Goal: Obtain resource: Download file/media

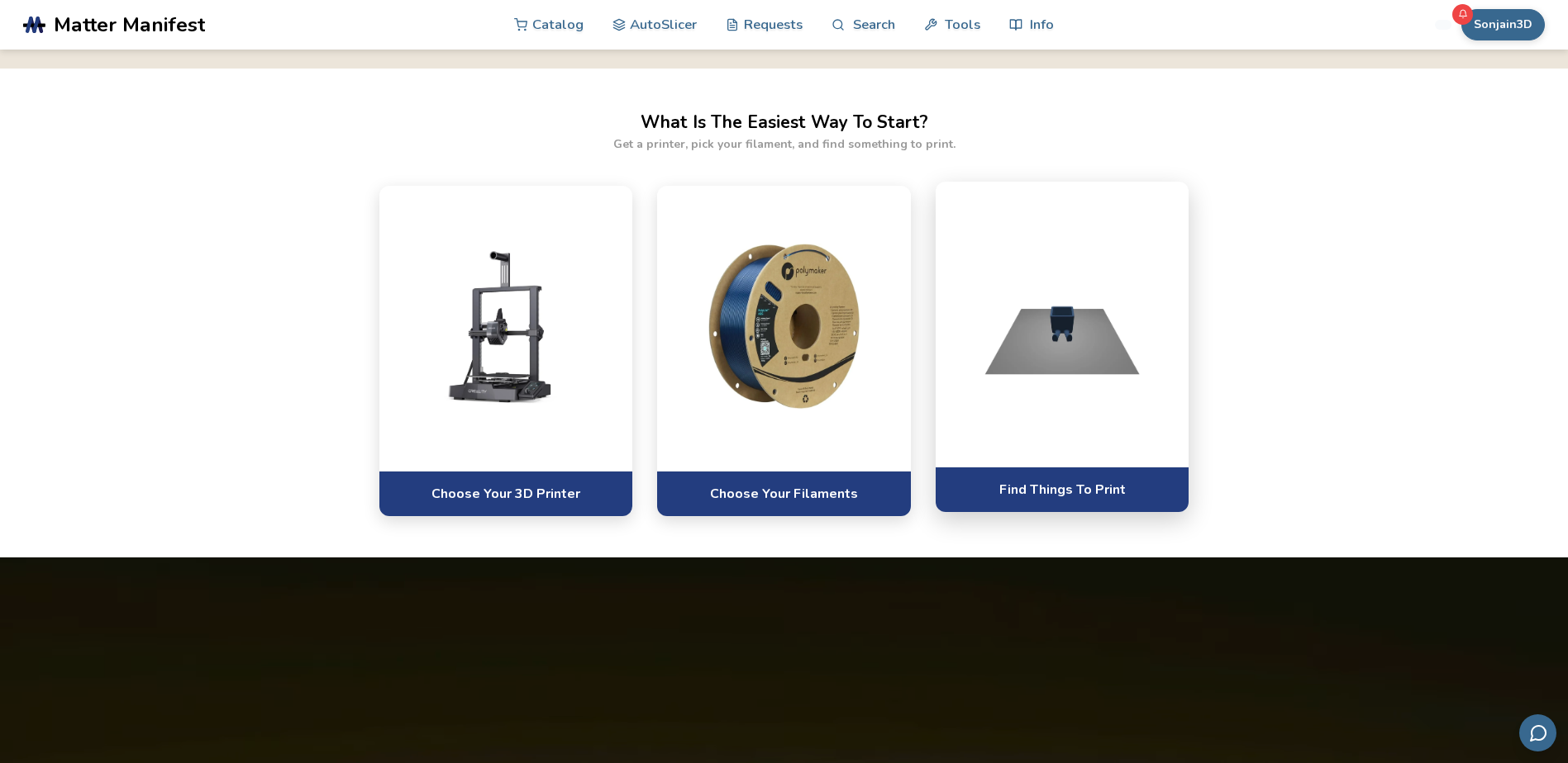
scroll to position [992, 0]
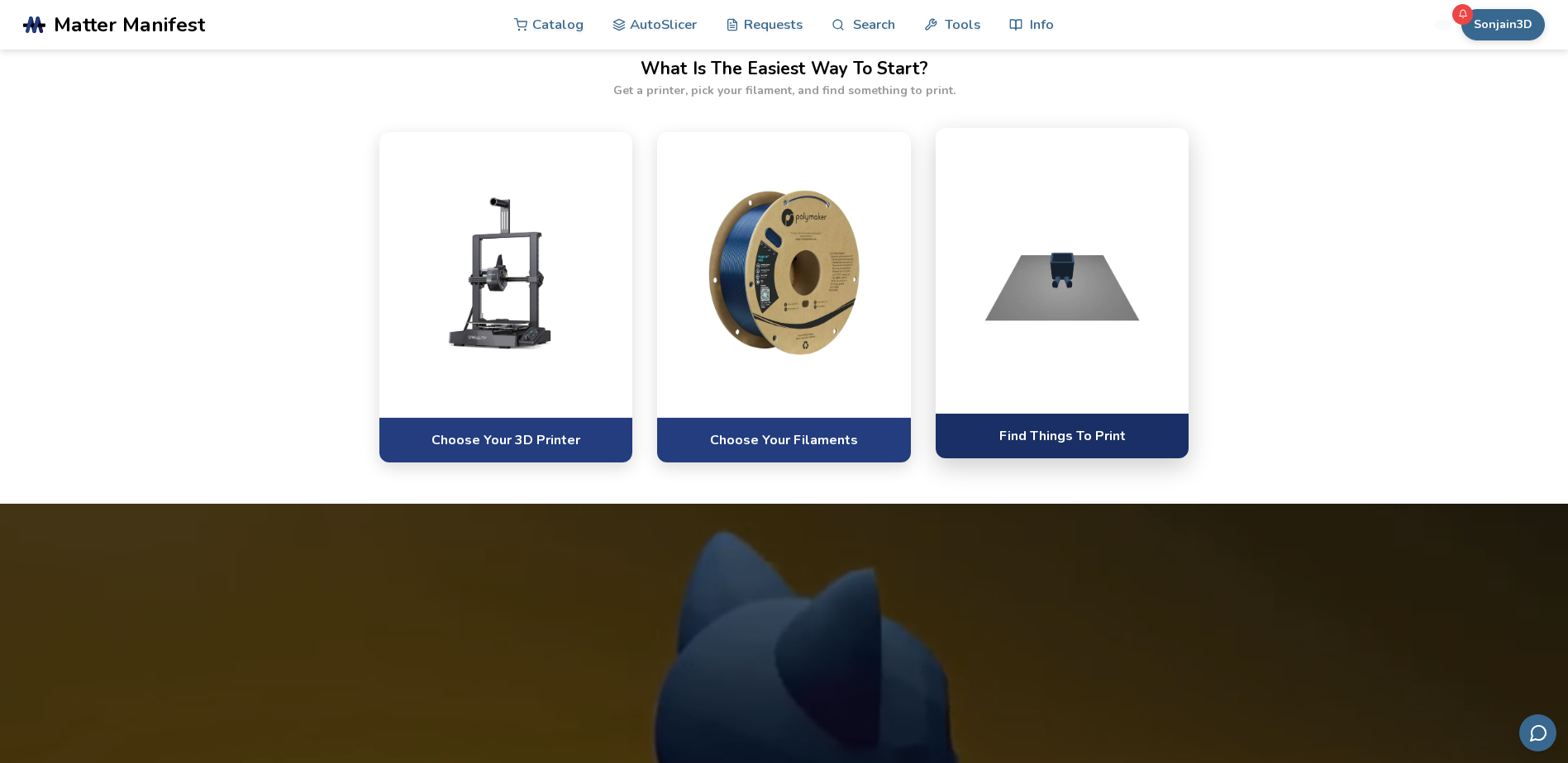
click at [1055, 433] on link "Find Things To Print" at bounding box center [1063, 436] width 254 height 45
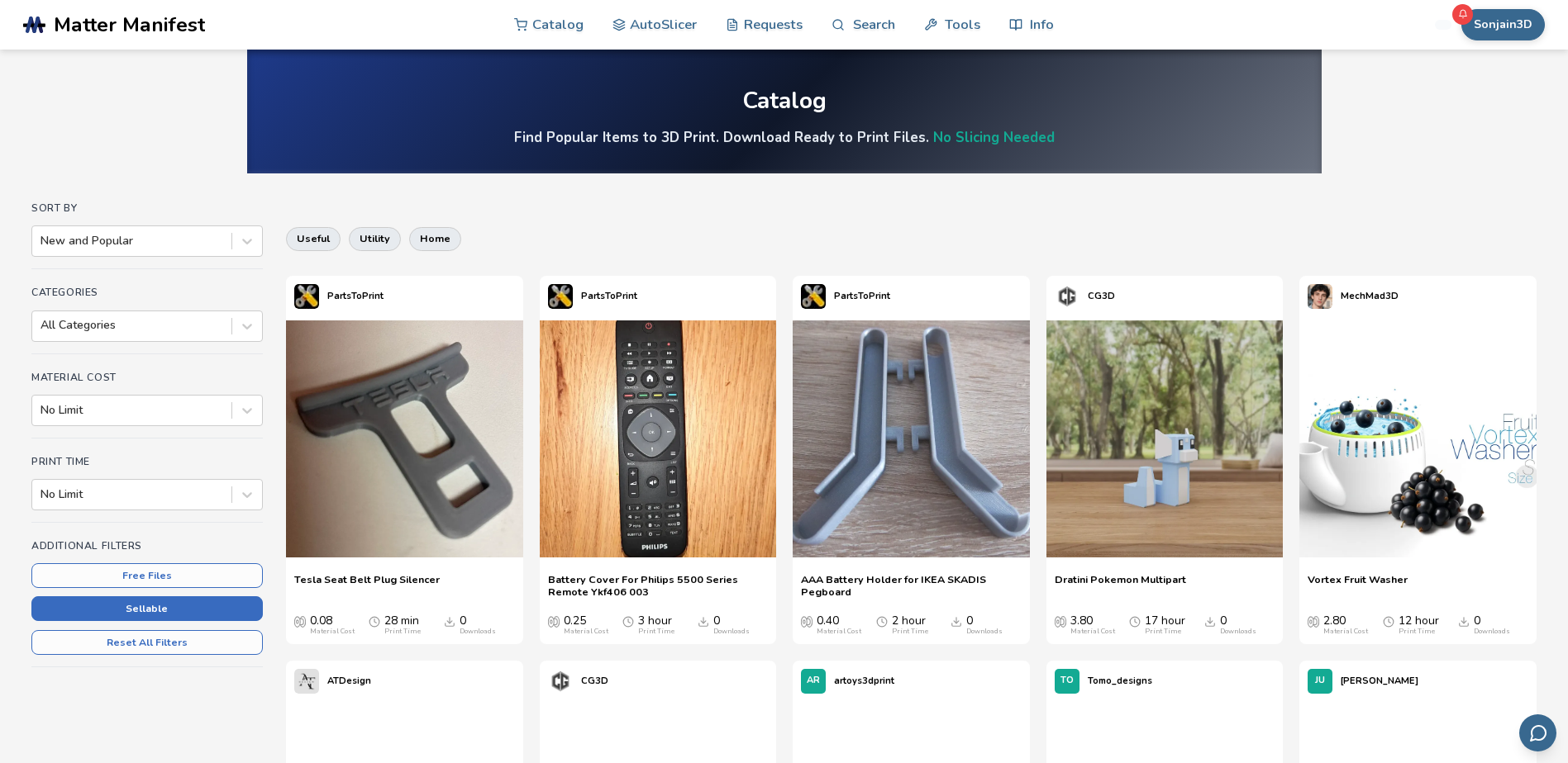
click at [160, 606] on button "Sellable" at bounding box center [147, 609] width 232 height 24
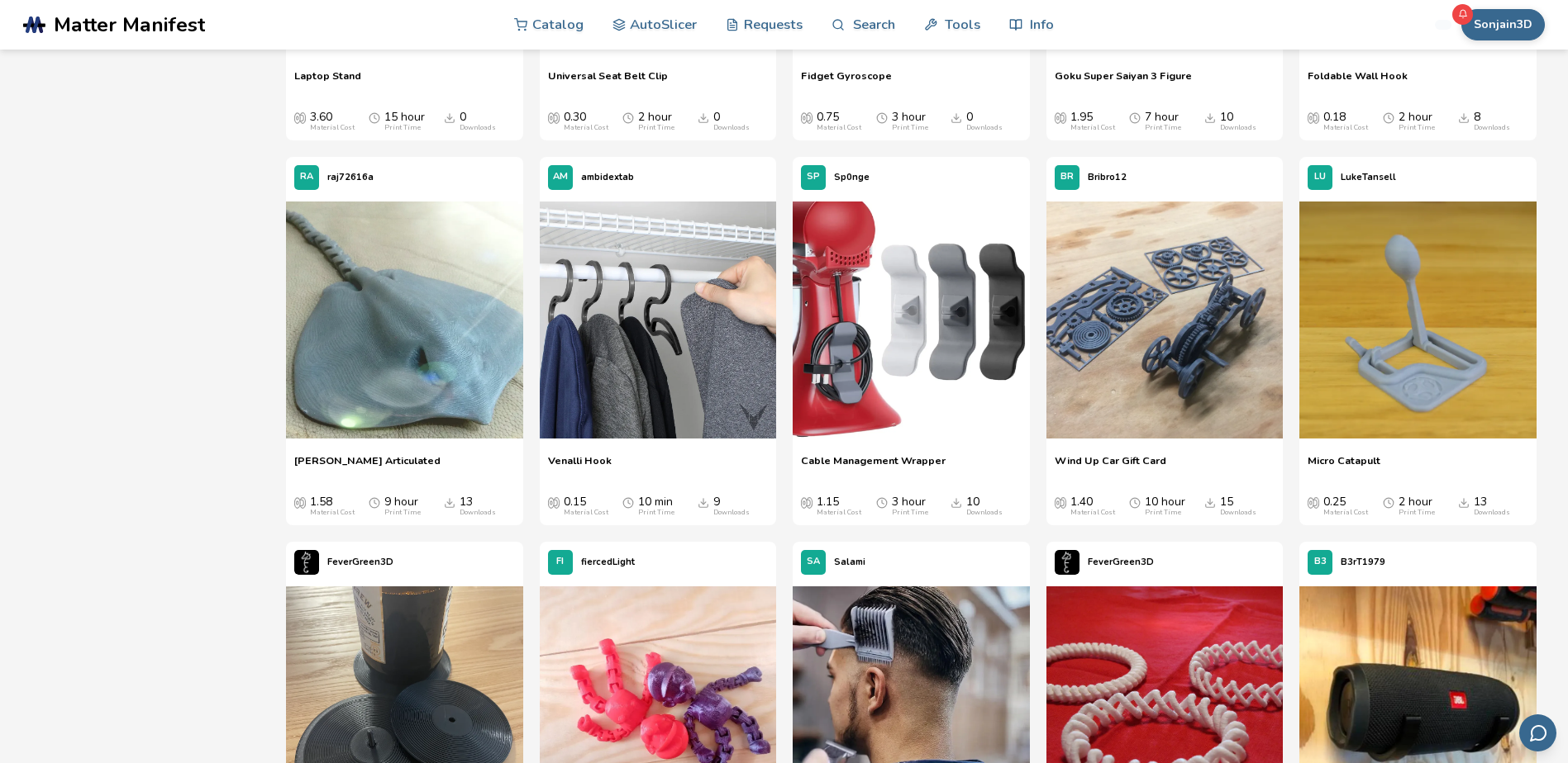
scroll to position [6527, 0]
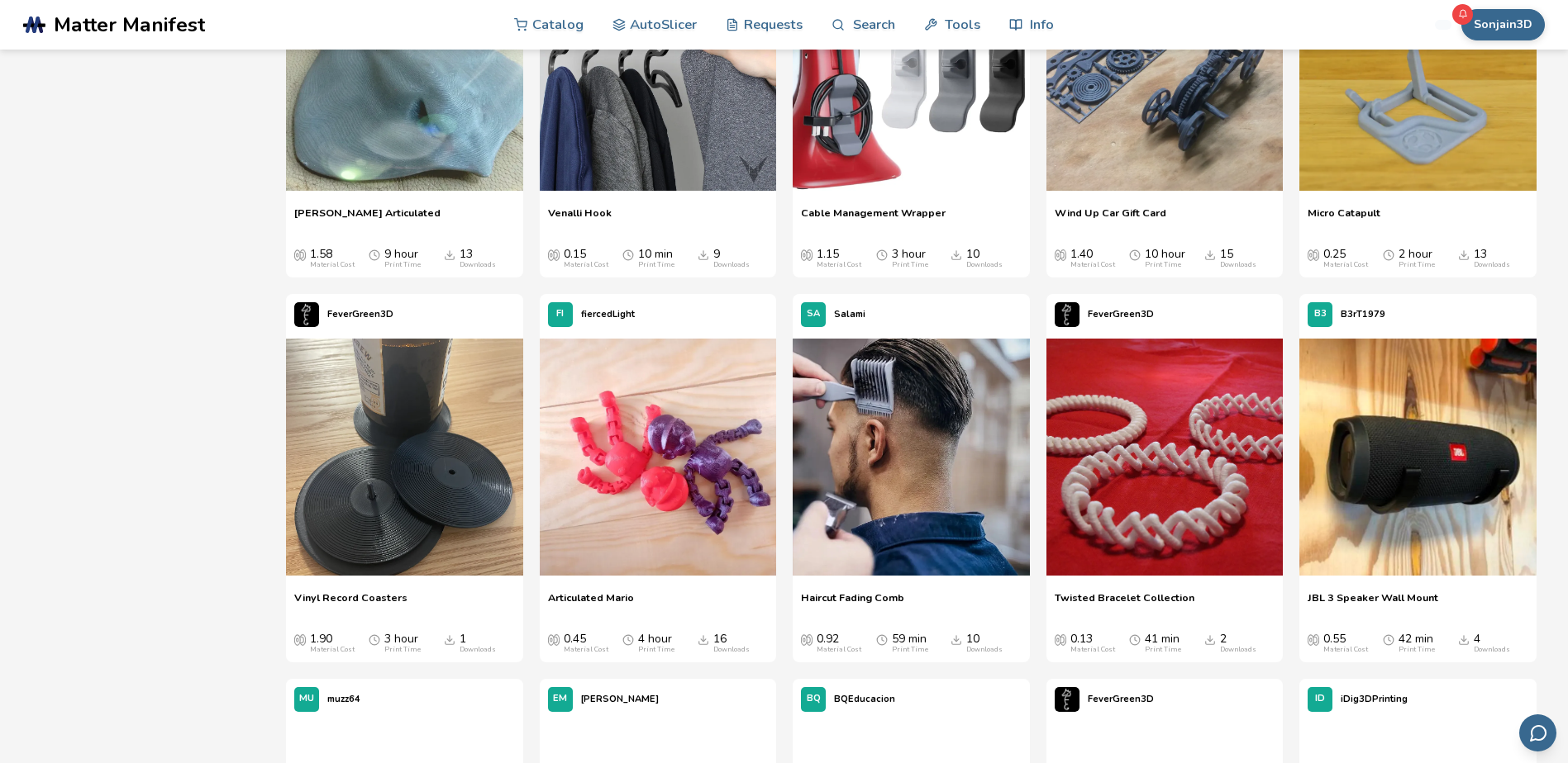
click at [600, 598] on span "Articulated Mario" at bounding box center [590, 604] width 86 height 24
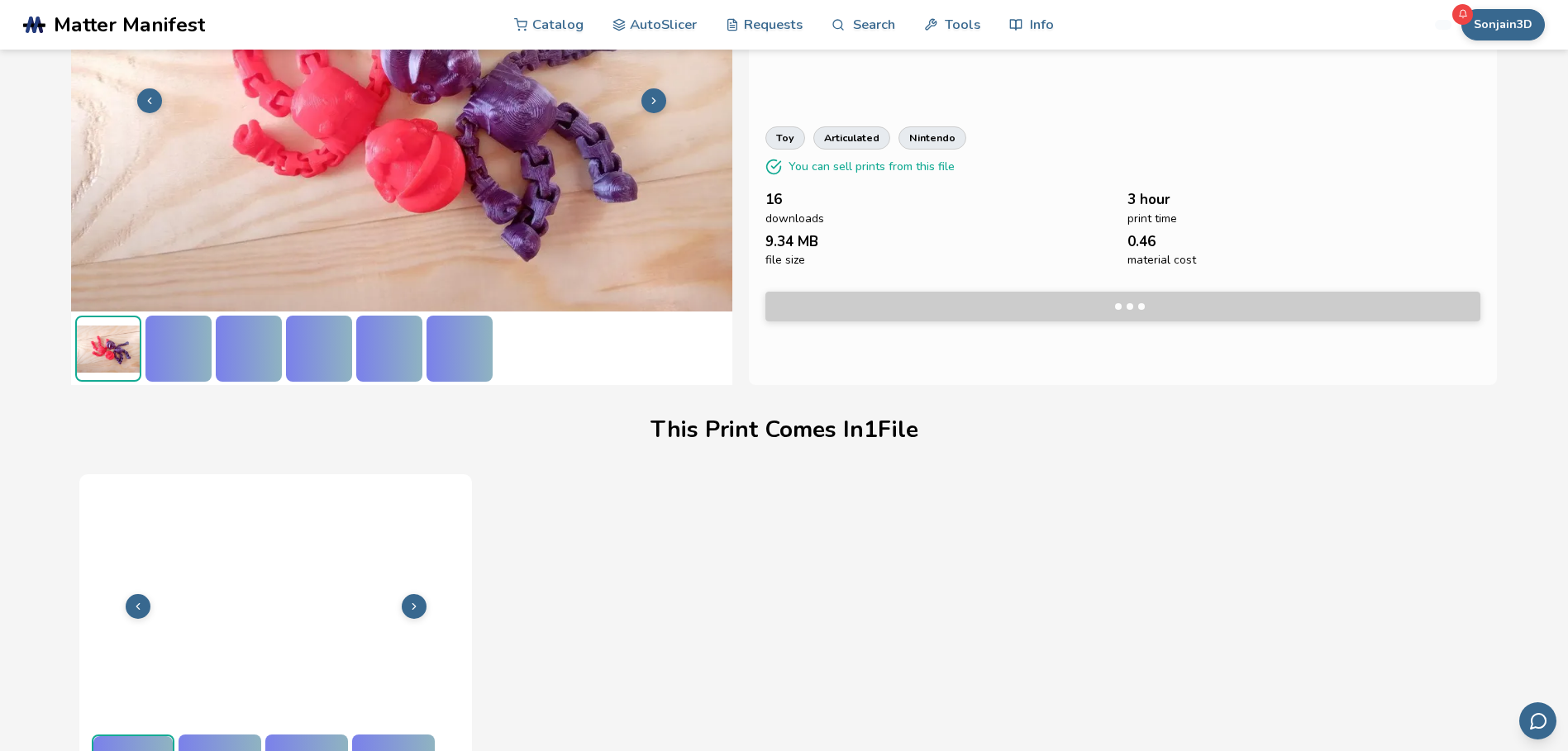
scroll to position [222, 0]
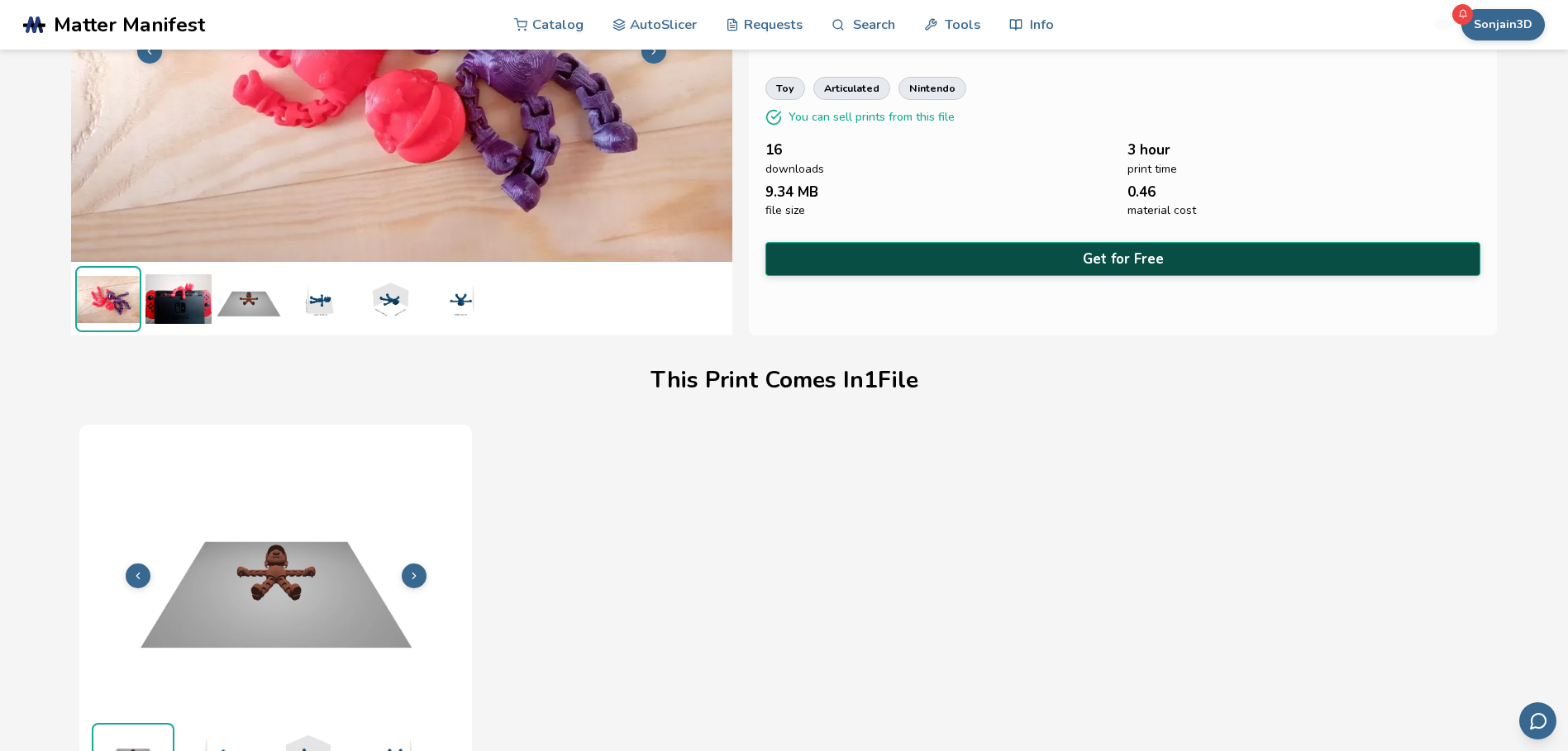
click at [1160, 254] on button "Get for Free" at bounding box center [1122, 259] width 714 height 34
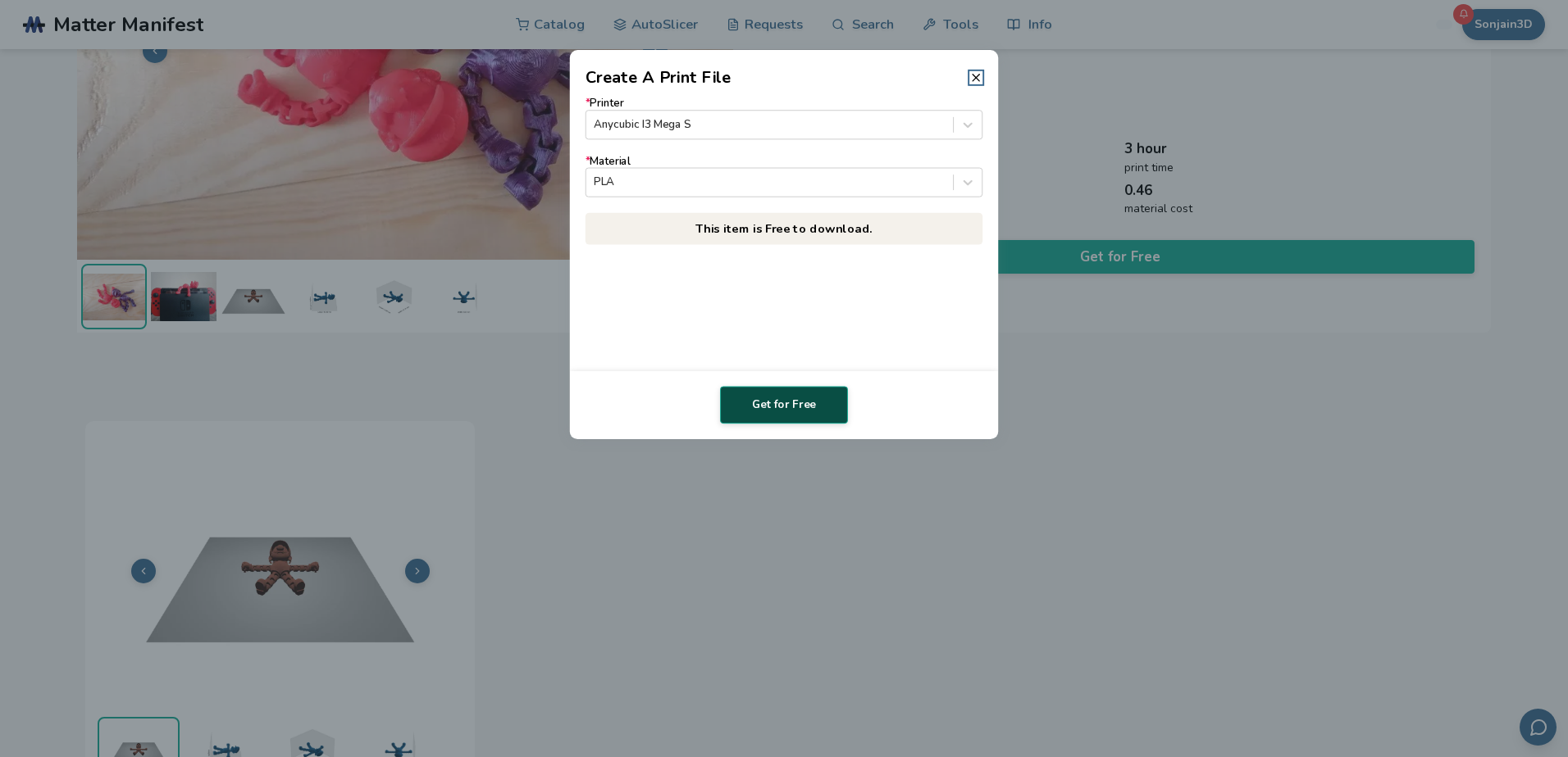
click at [777, 398] on button "Get for Free" at bounding box center [784, 405] width 128 height 37
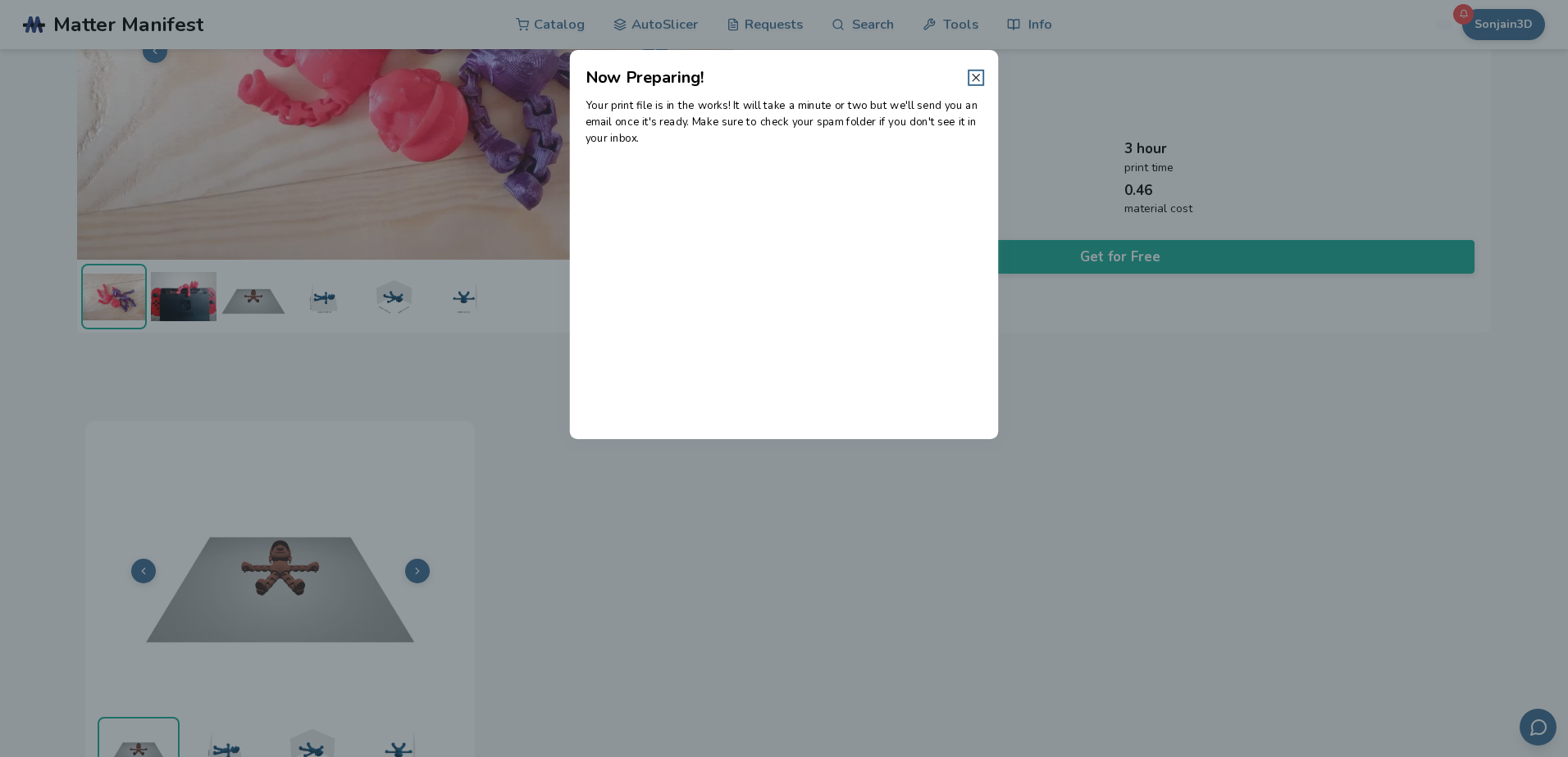
click at [976, 80] on icon at bounding box center [976, 77] width 13 height 13
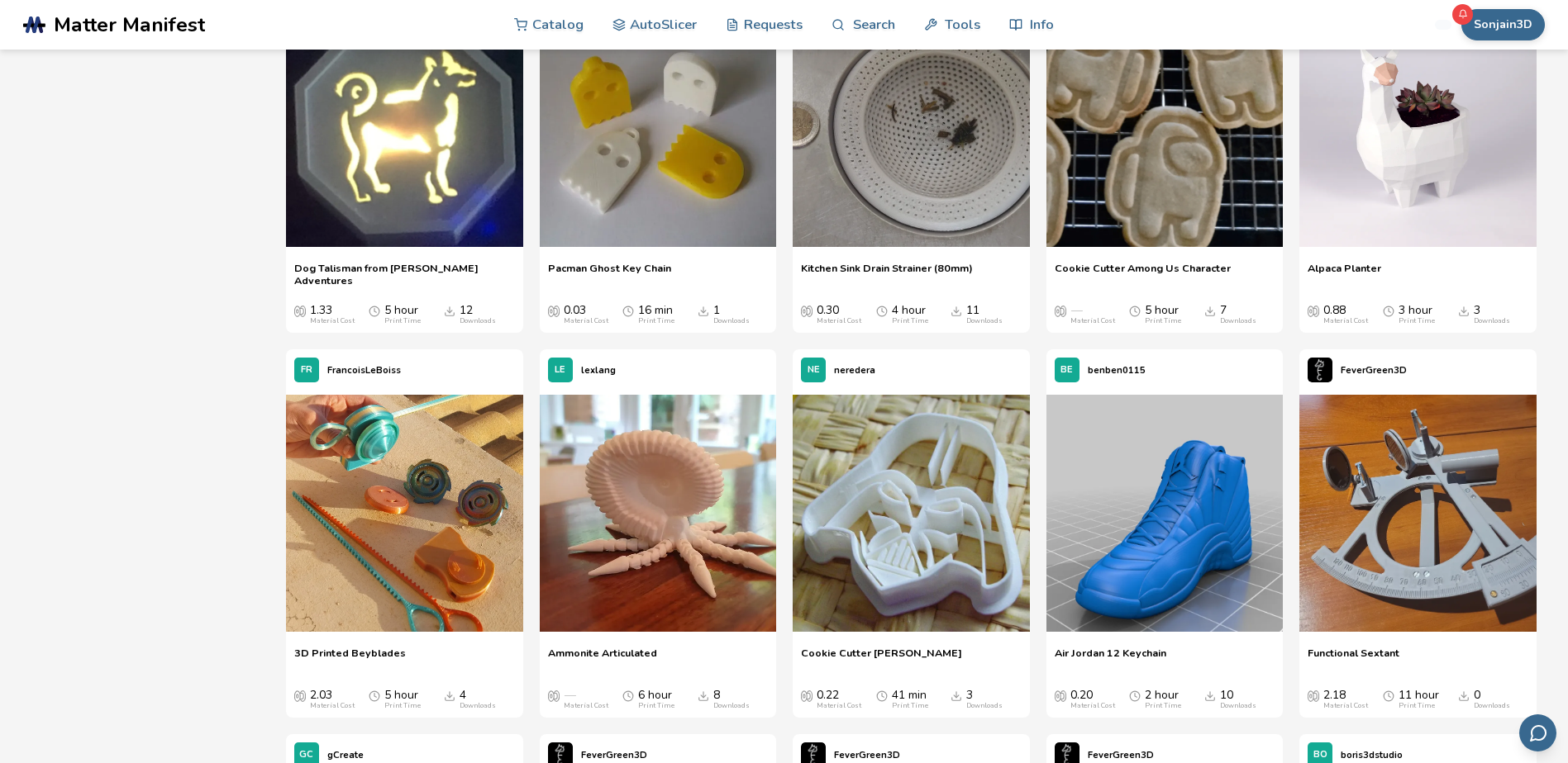
scroll to position [12332, 0]
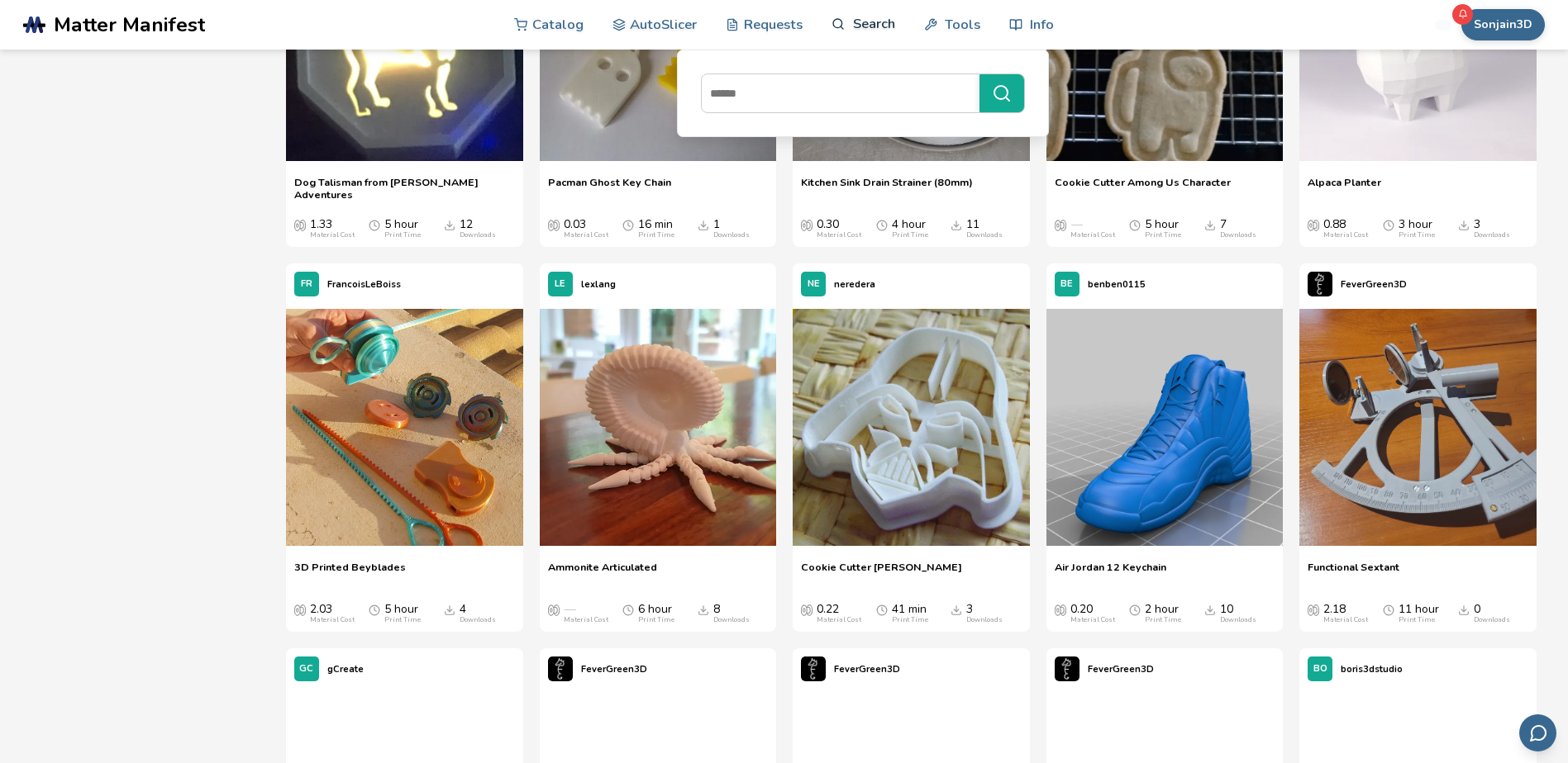
click at [854, 30] on link "Search" at bounding box center [862, 24] width 63 height 50
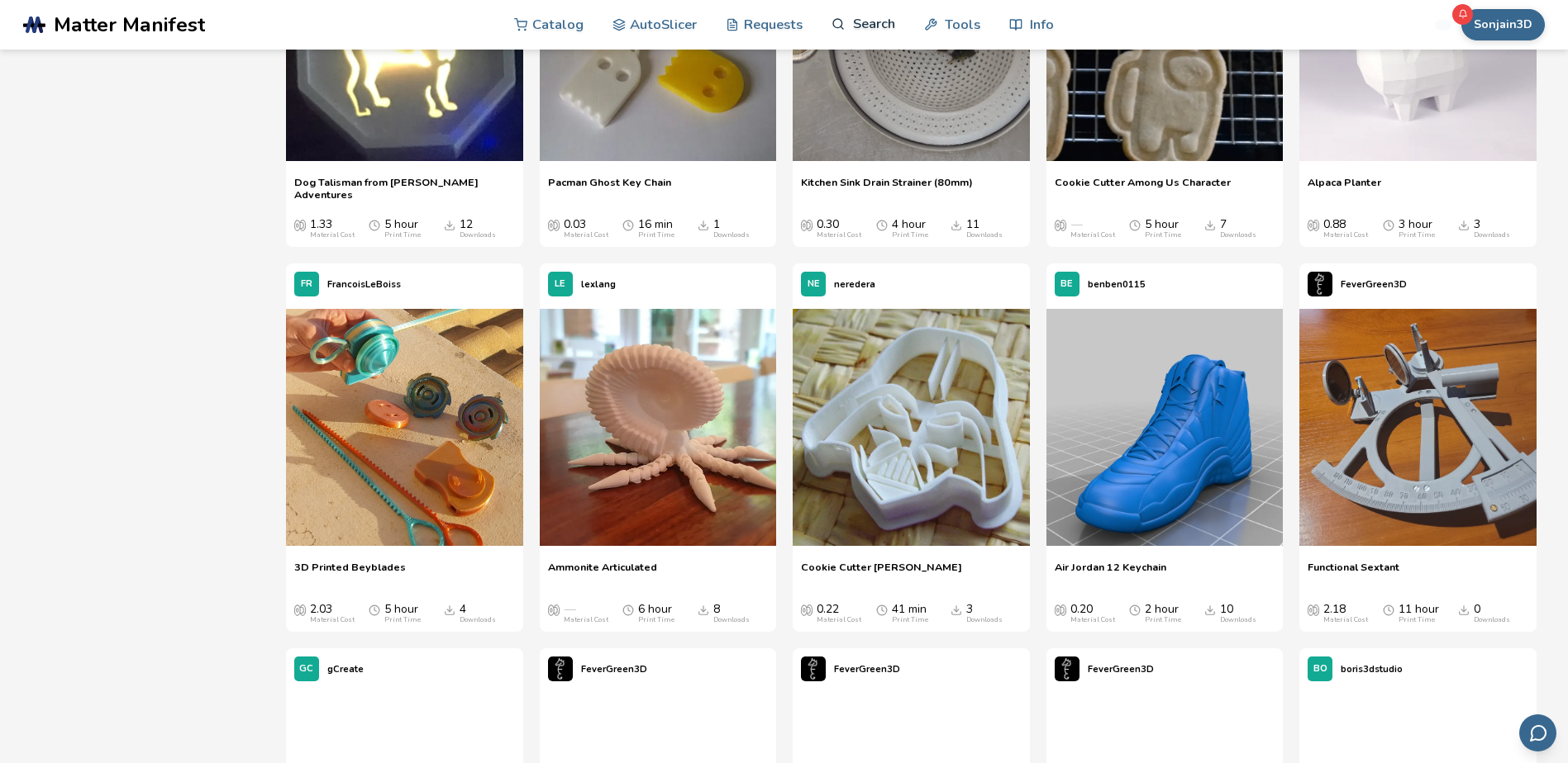
click at [863, 25] on link "Search" at bounding box center [862, 24] width 63 height 50
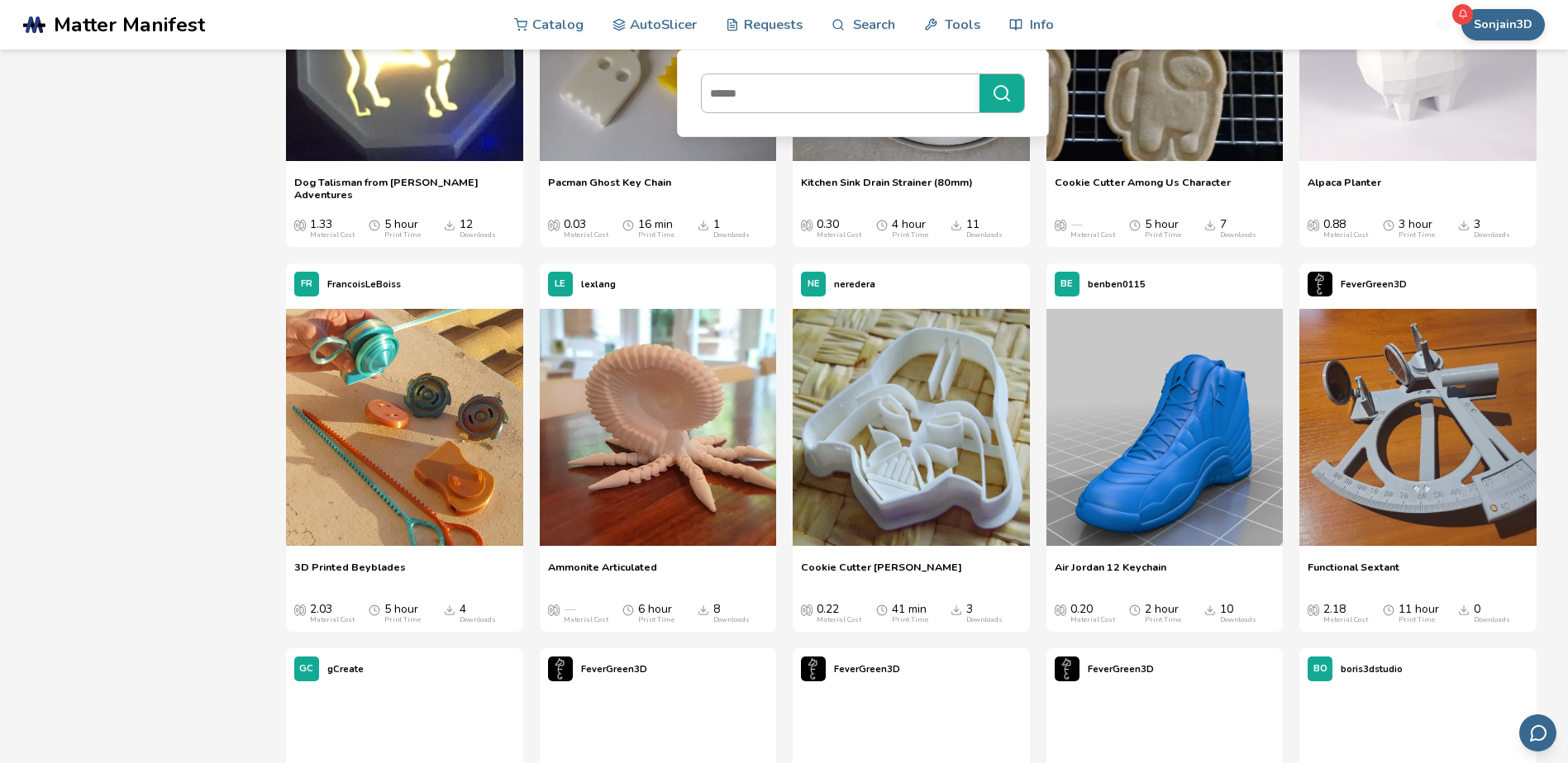
click at [810, 87] on input at bounding box center [837, 93] width 269 height 30
click at [876, 21] on link "Search" at bounding box center [862, 24] width 63 height 50
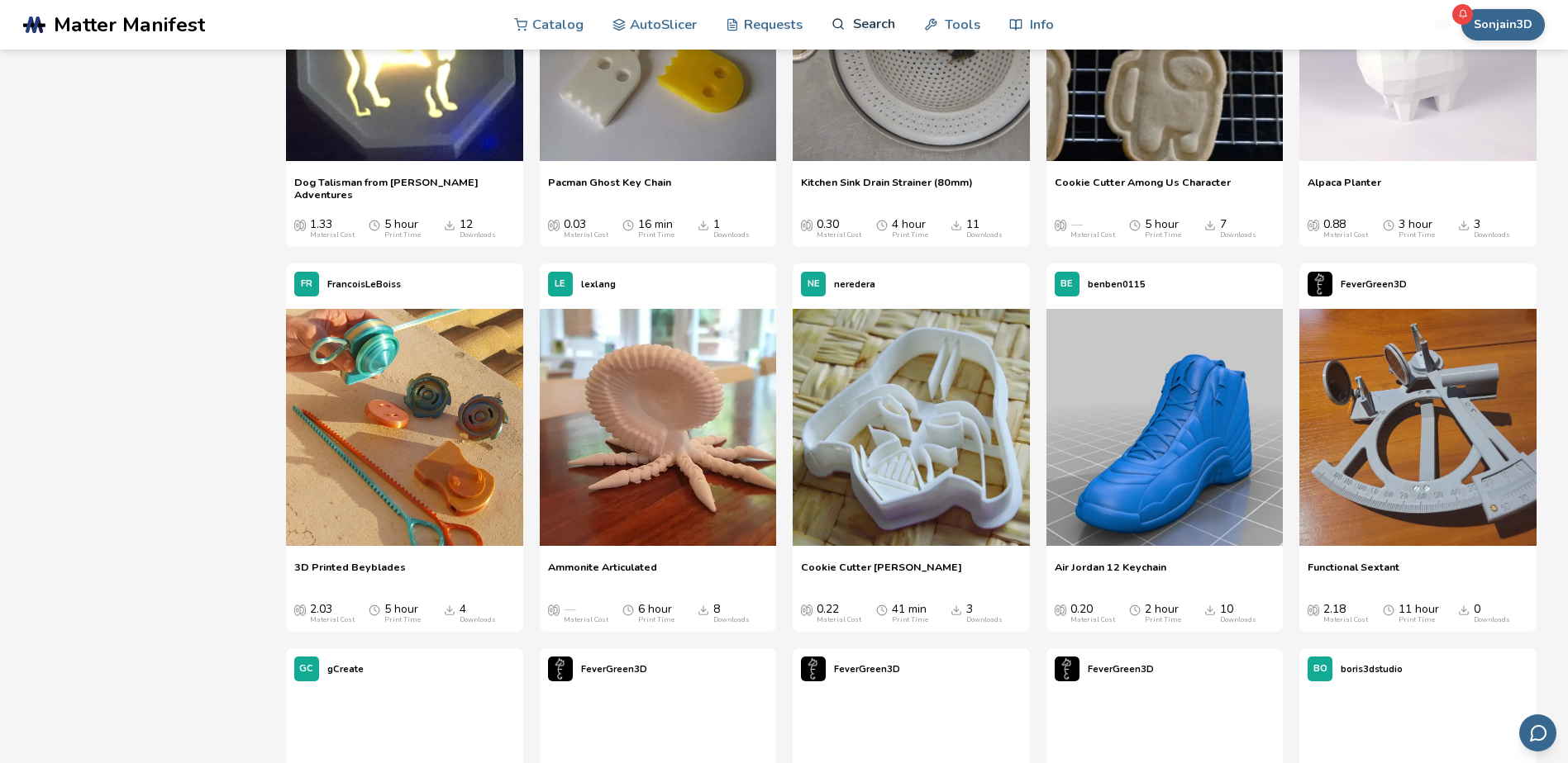
click at [876, 22] on link "Search" at bounding box center [862, 24] width 63 height 50
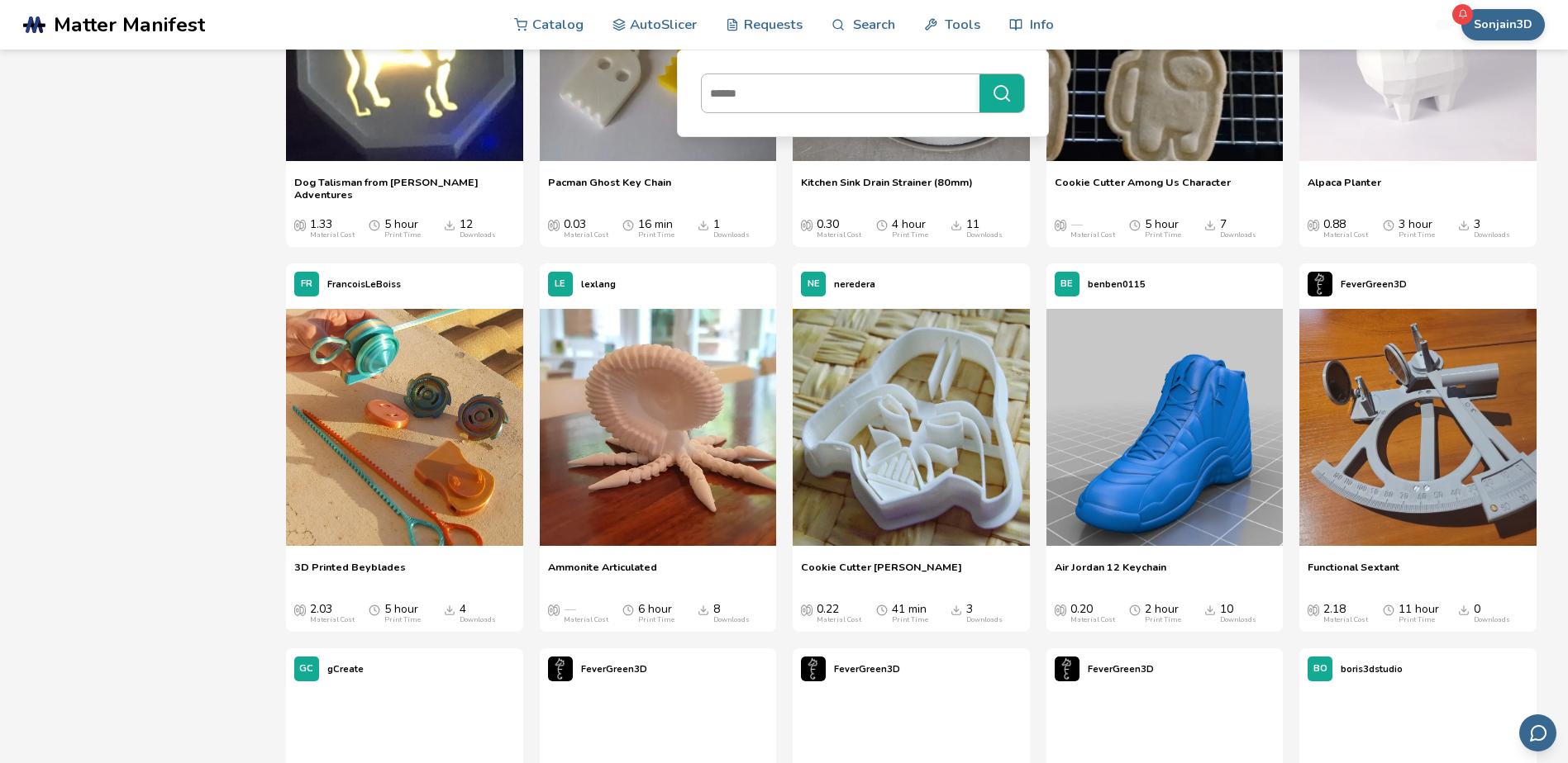
click at [852, 77] on div at bounding box center [862, 93] width 347 height 63
click at [854, 87] on input at bounding box center [837, 93] width 269 height 30
click at [844, 28] on icon at bounding box center [838, 24] width 14 height 14
drag, startPoint x: 842, startPoint y: 35, endPoint x: 831, endPoint y: 41, distance: 12.5
click at [840, 38] on link "Search" at bounding box center [862, 24] width 63 height 50
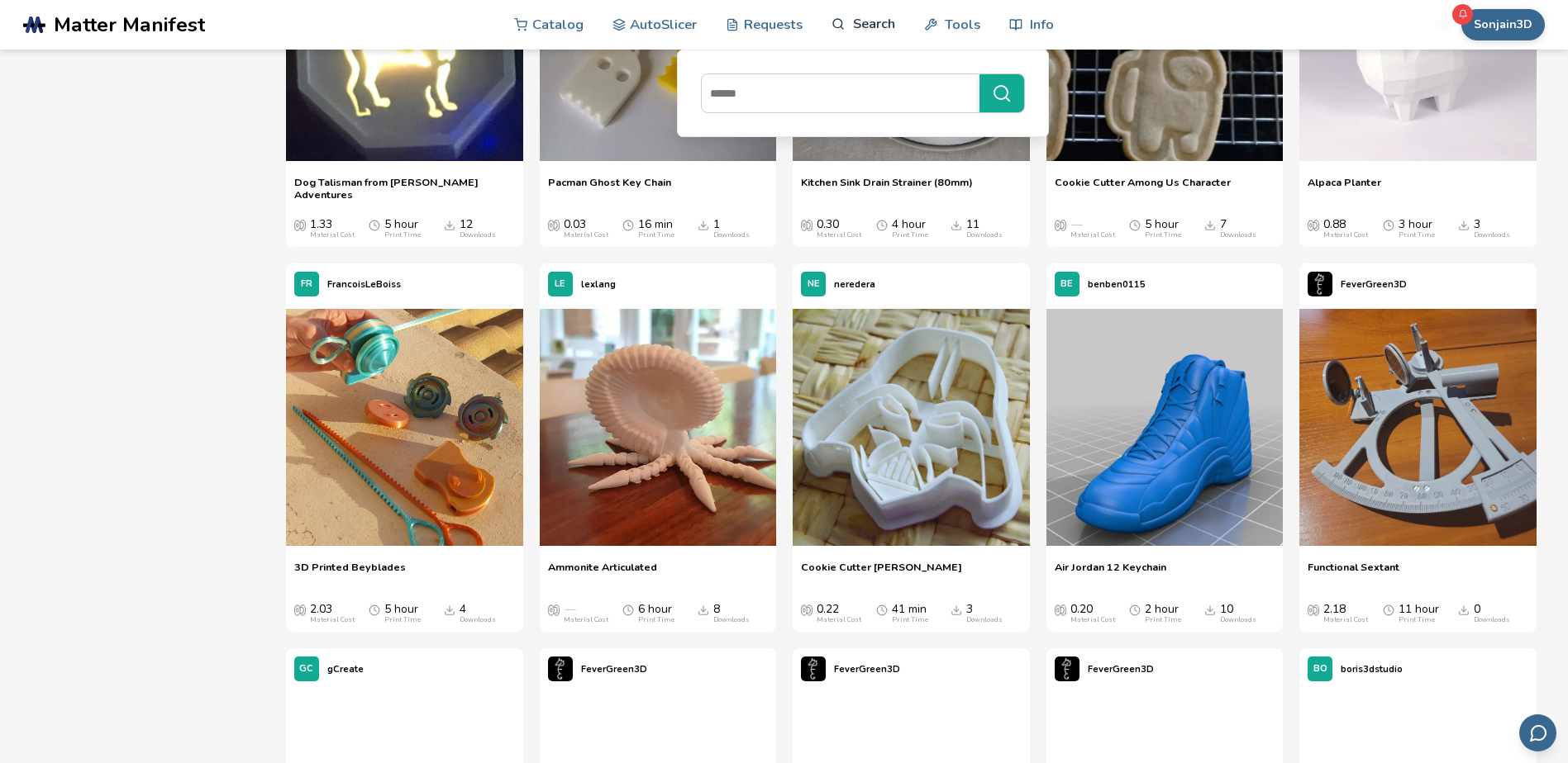
click at [843, 35] on link "Search" at bounding box center [862, 24] width 63 height 50
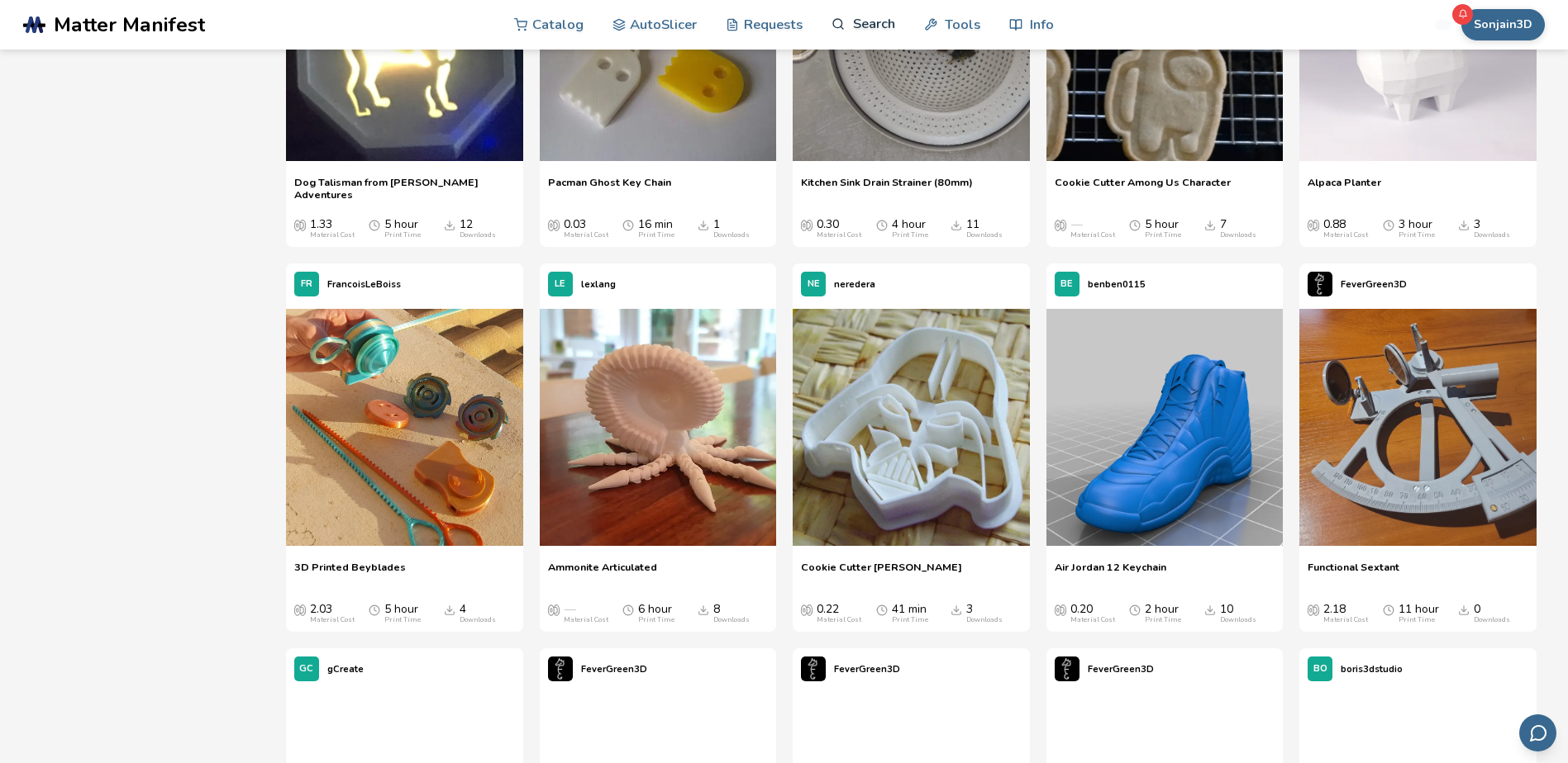
click at [844, 36] on link "Search" at bounding box center [862, 24] width 63 height 50
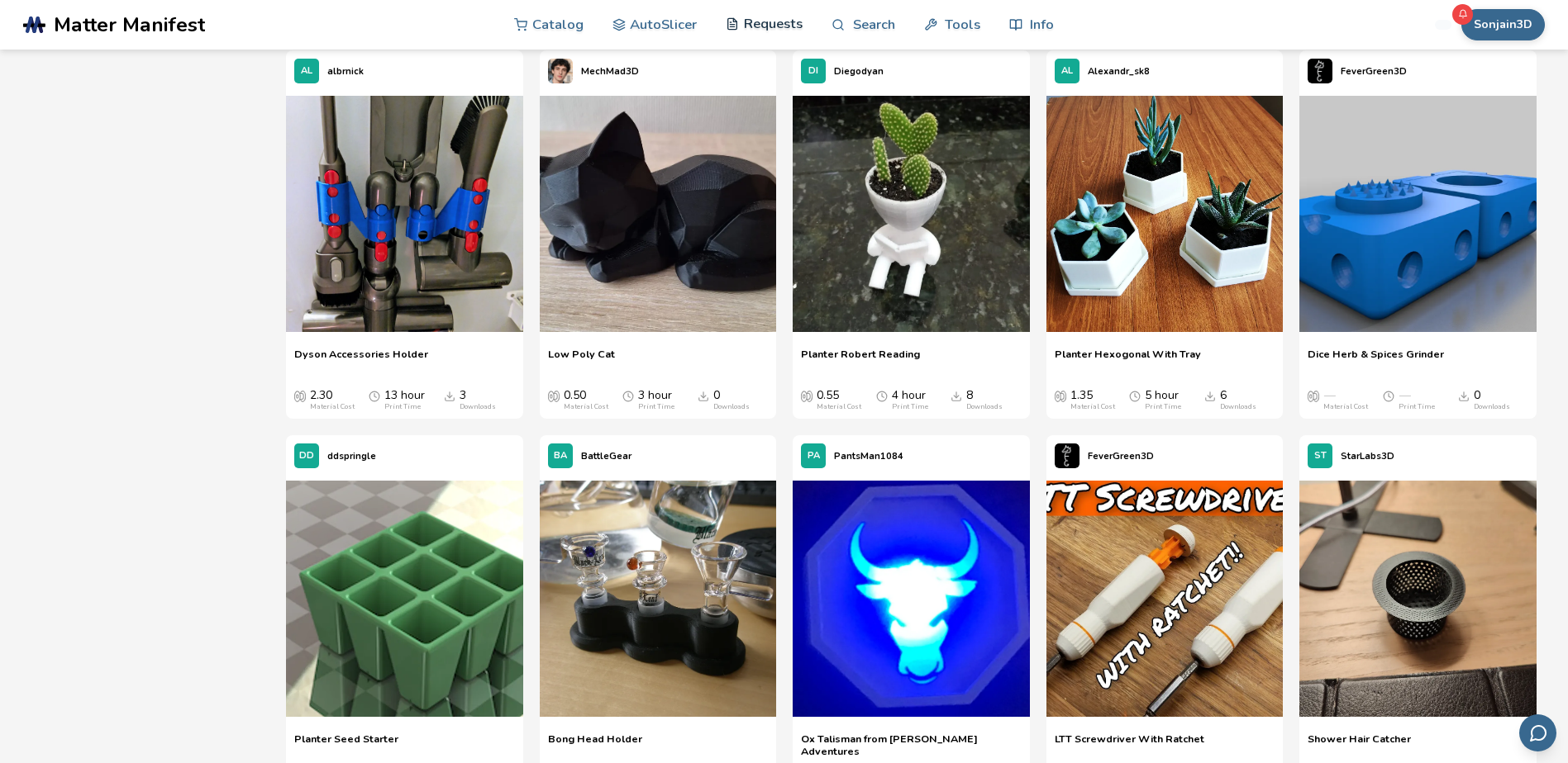
scroll to position [15968, 0]
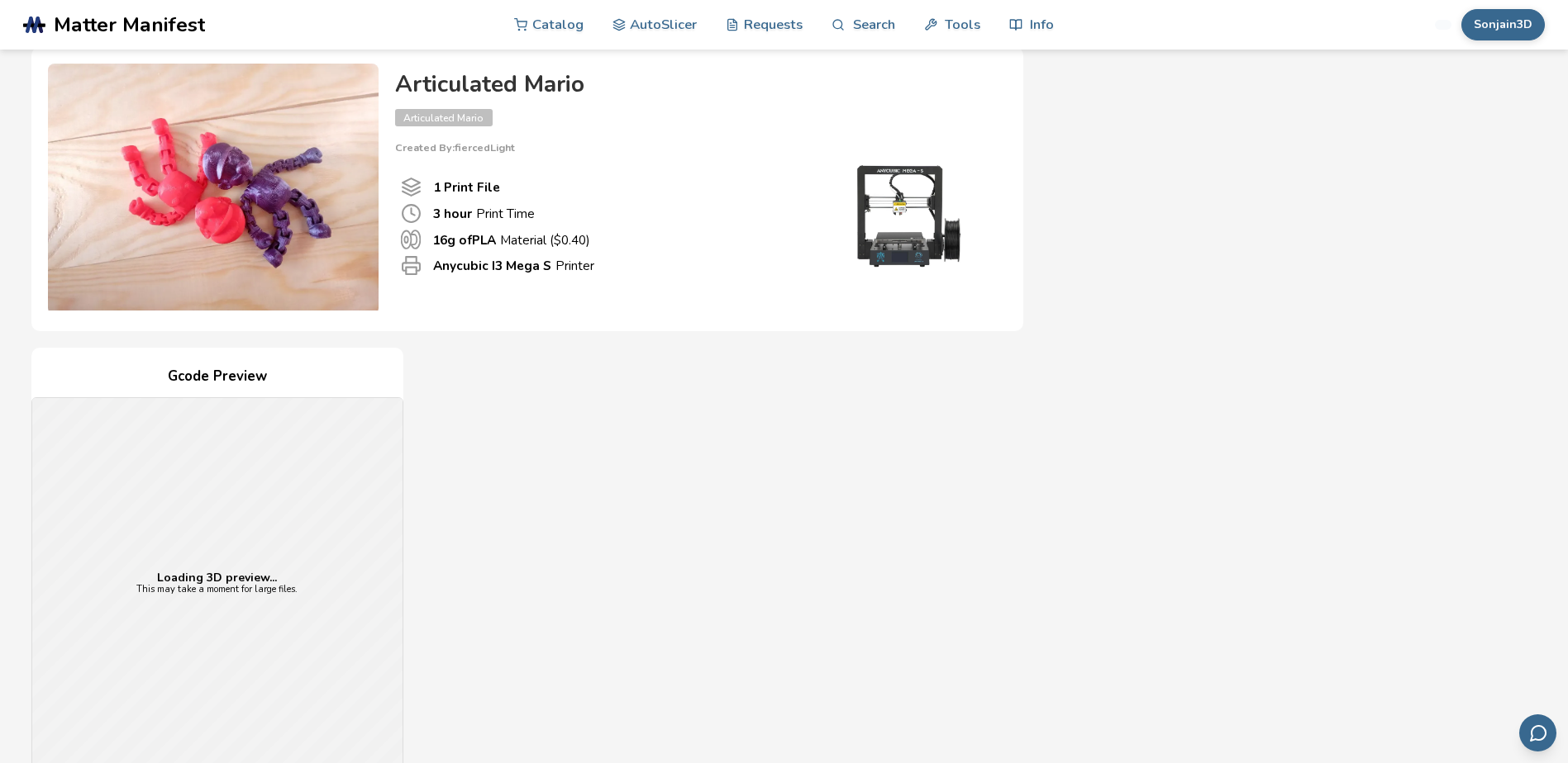
scroll to position [83, 0]
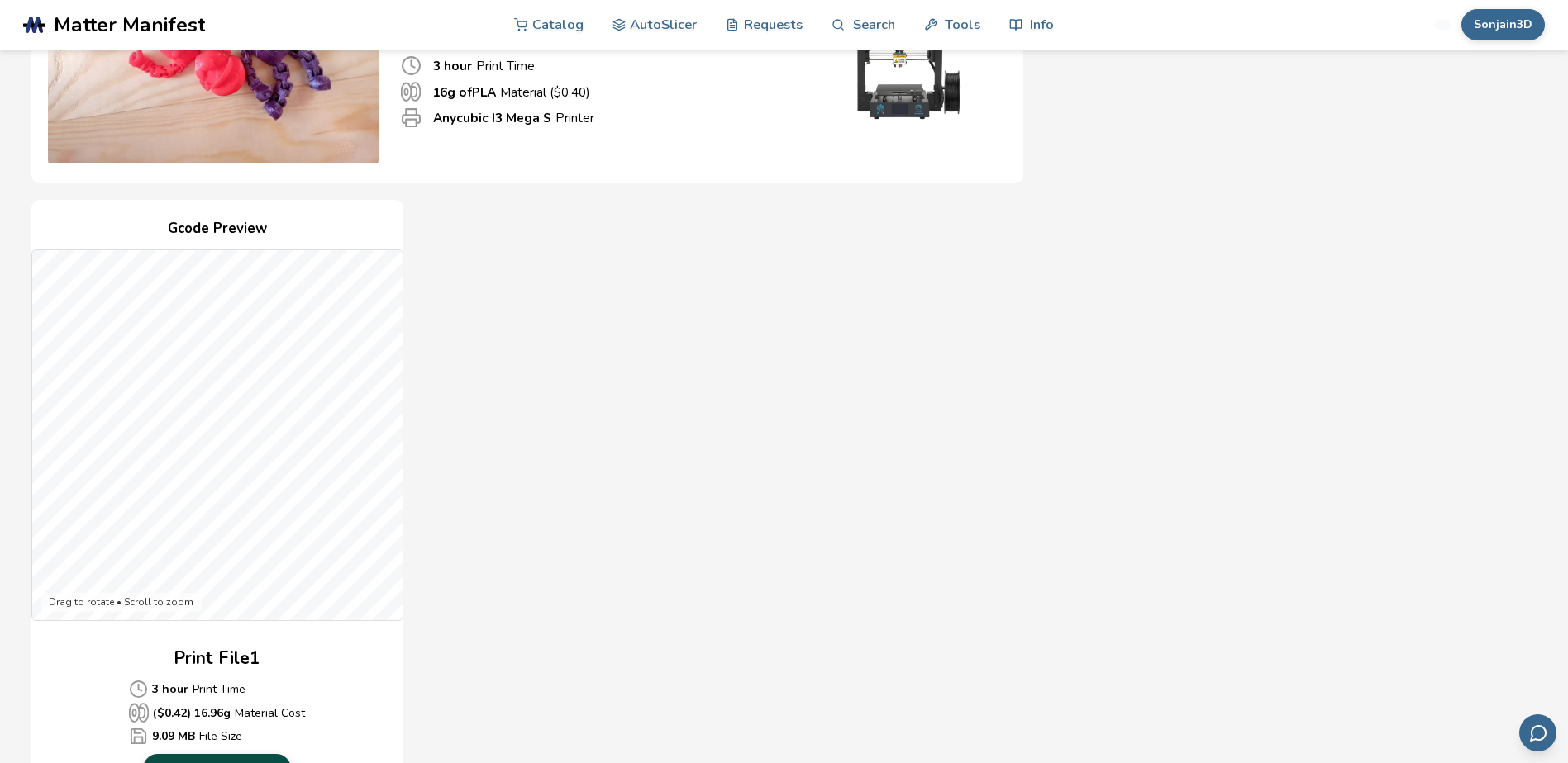
scroll to position [330, 0]
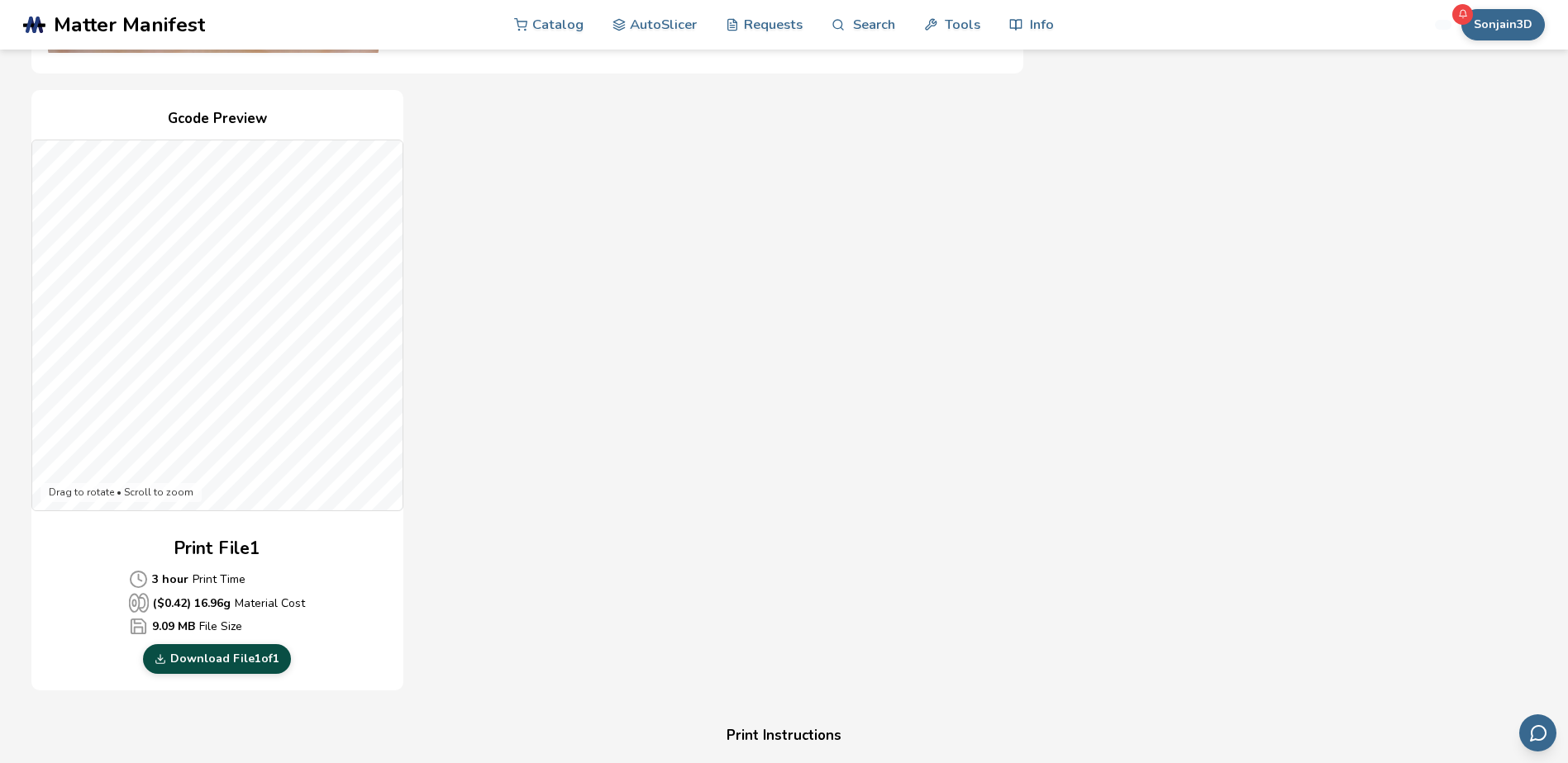
click at [241, 666] on link "Download File 1 of 1" at bounding box center [216, 660] width 148 height 30
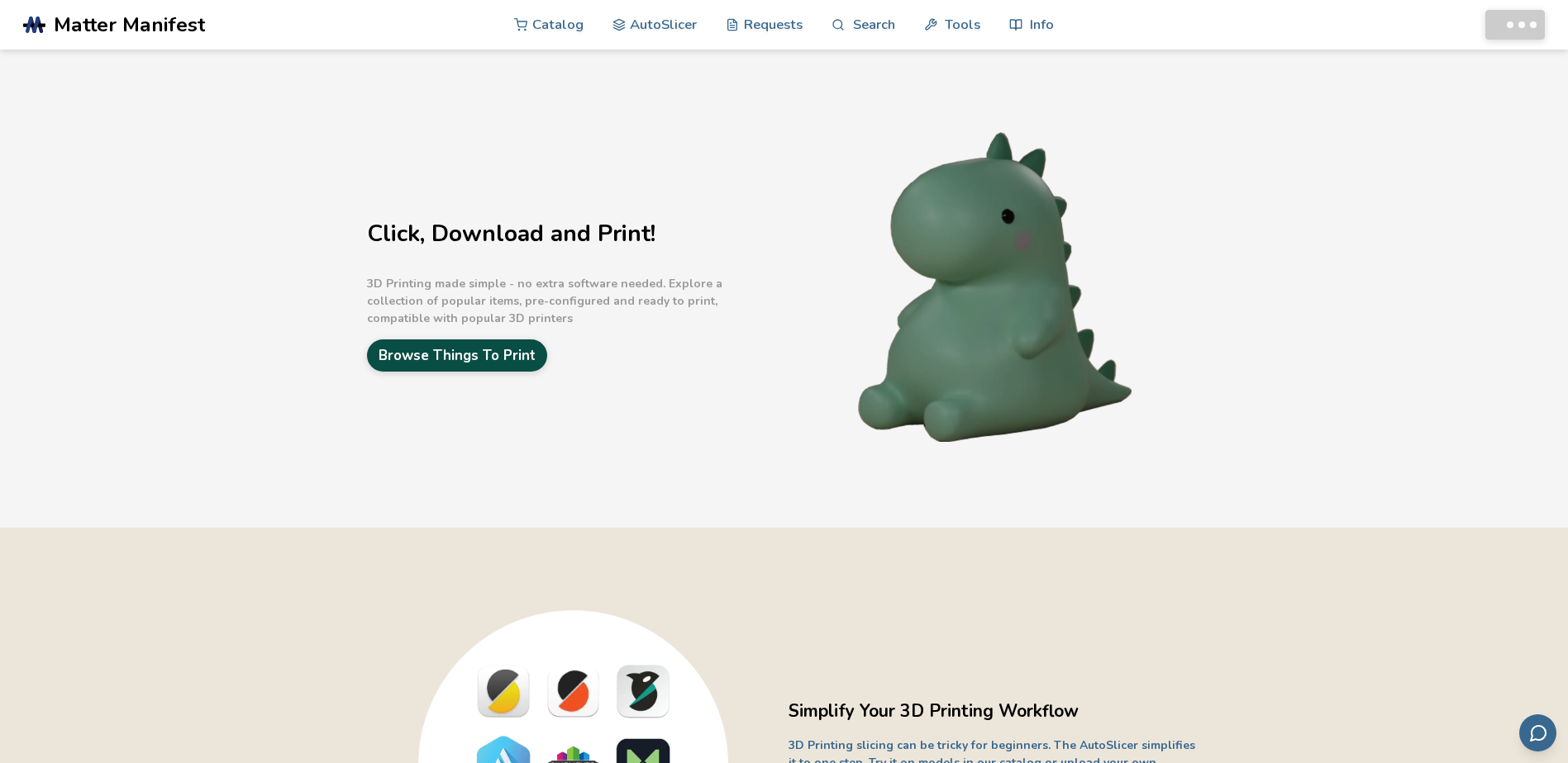
click at [502, 356] on link "Browse Things To Print" at bounding box center [456, 356] width 180 height 32
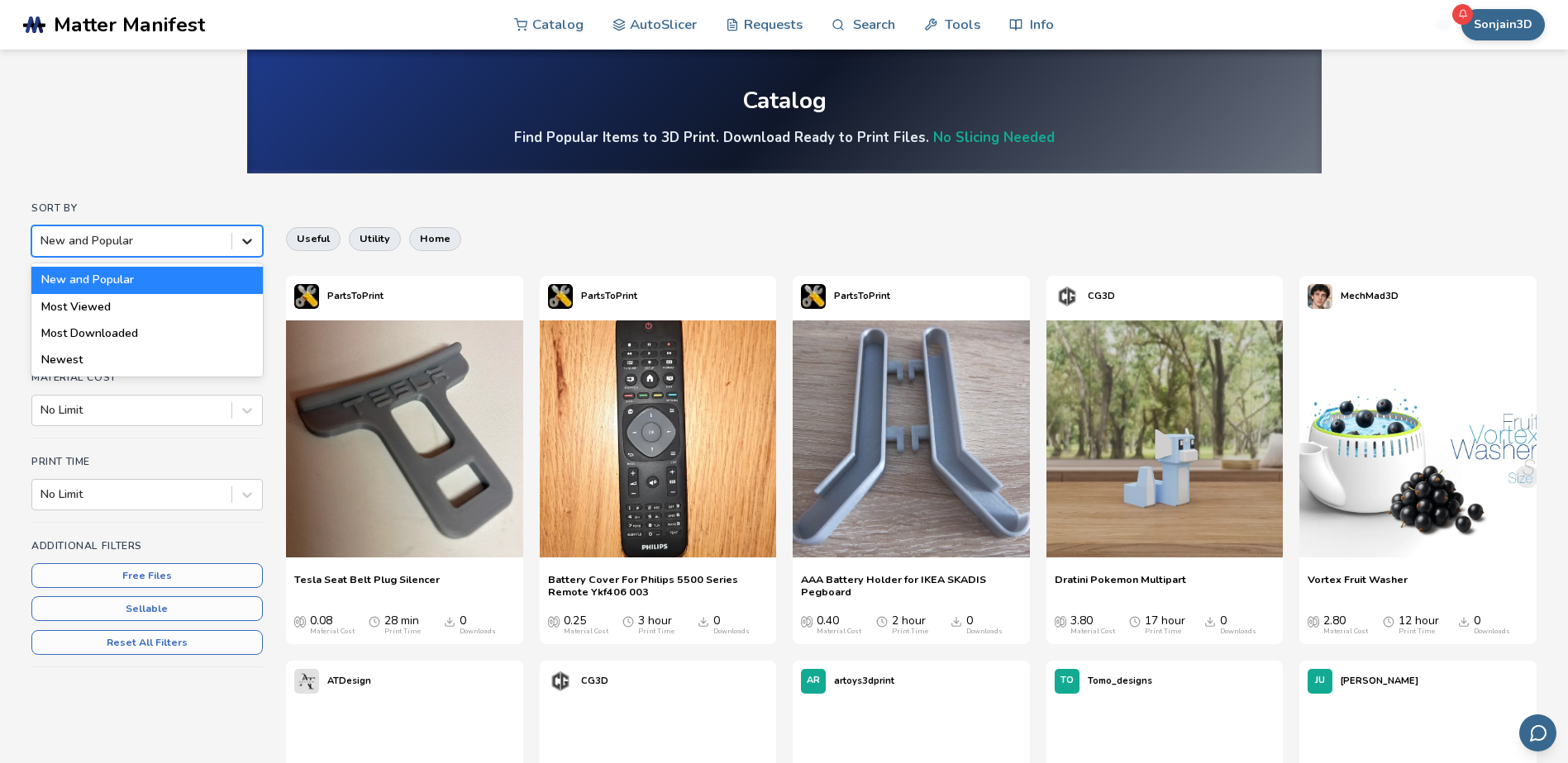
click at [254, 240] on icon at bounding box center [248, 242] width 17 height 17
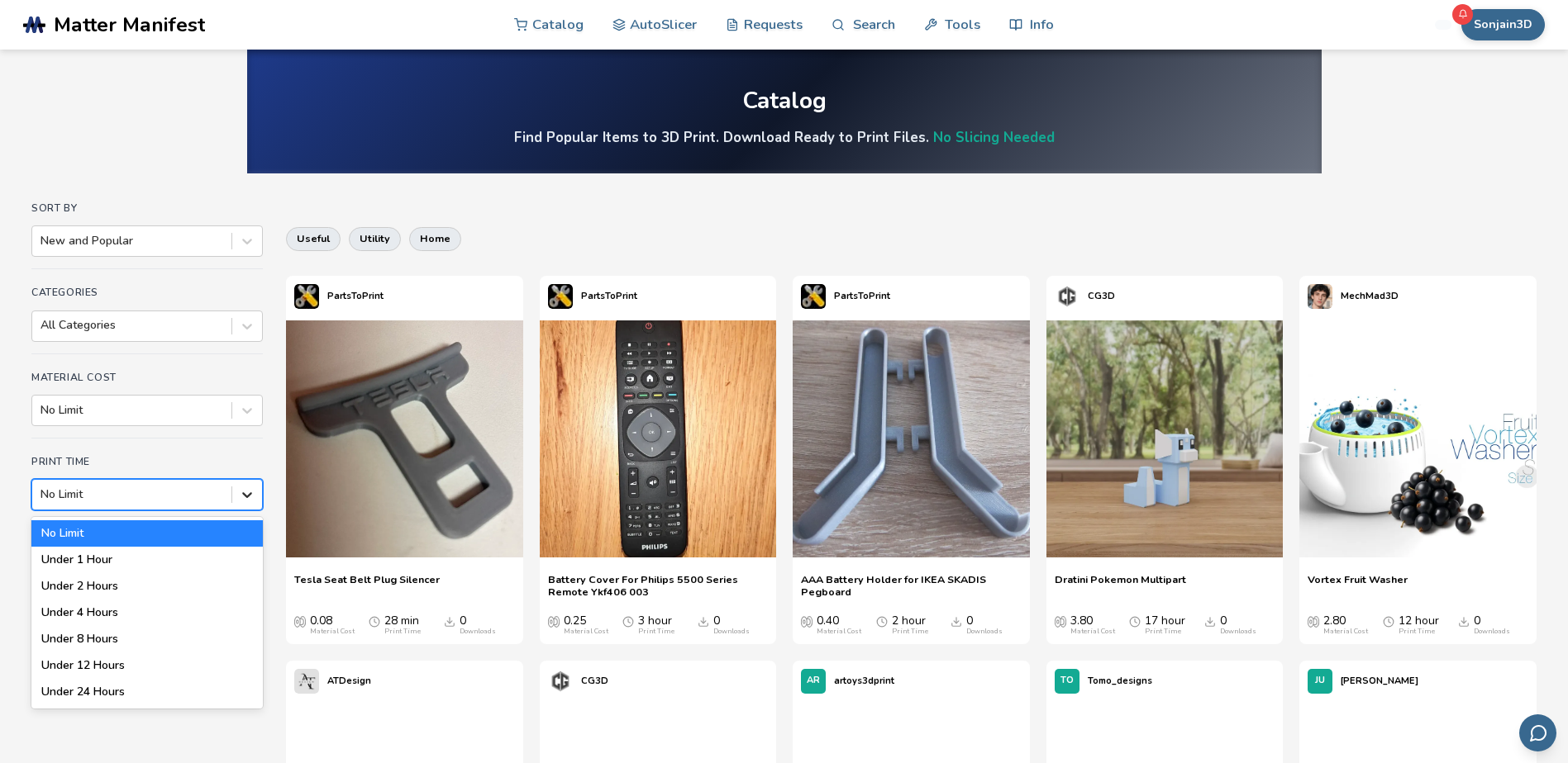
click at [250, 503] on div at bounding box center [248, 495] width 30 height 30
click at [72, 660] on div "Under 12 Hours" at bounding box center [147, 666] width 232 height 26
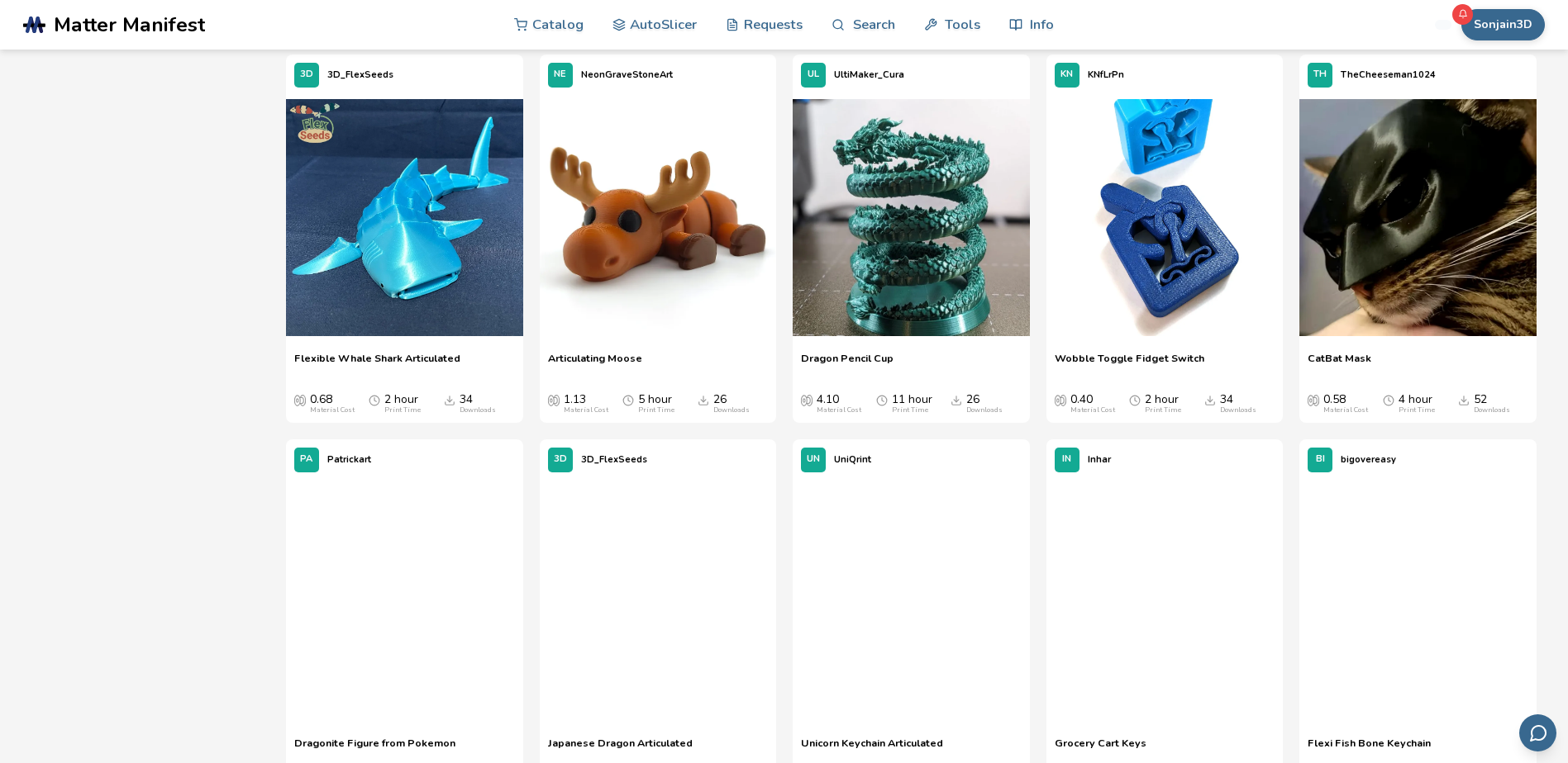
scroll to position [1818, 0]
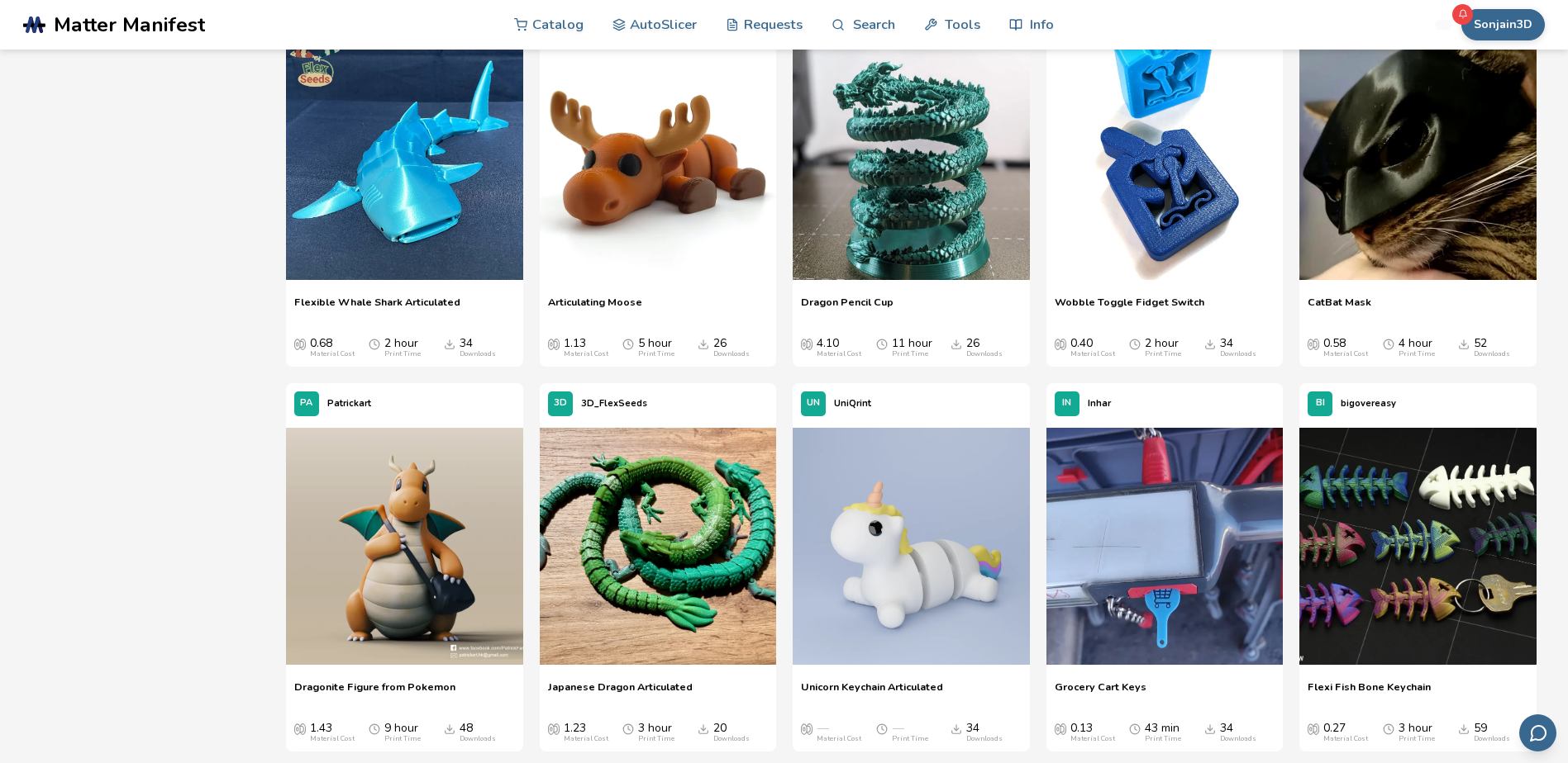
click at [596, 299] on span "Articulating Moose" at bounding box center [595, 308] width 94 height 24
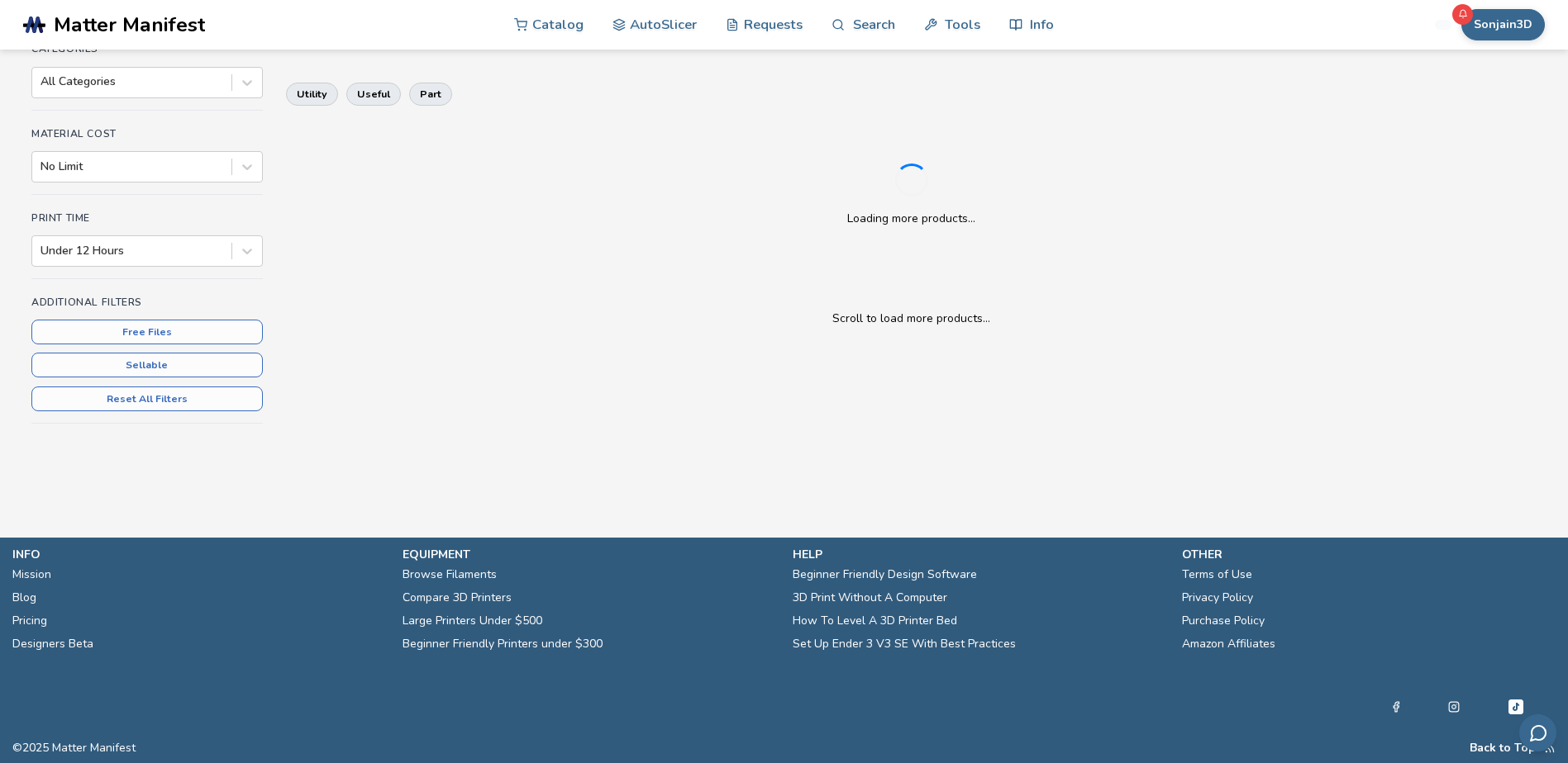
scroll to position [397, 0]
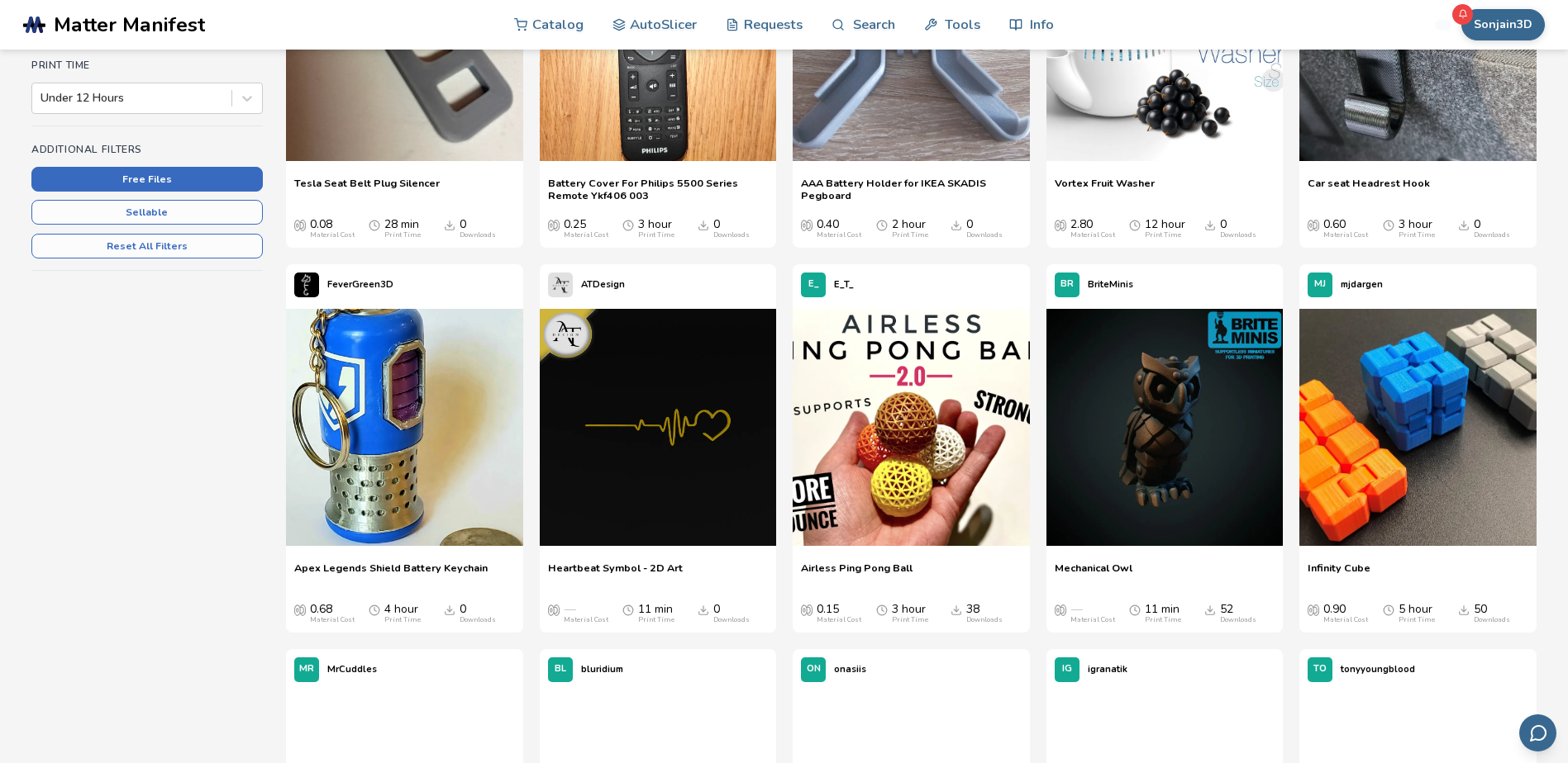
click at [184, 180] on button "Free Files" at bounding box center [147, 179] width 232 height 24
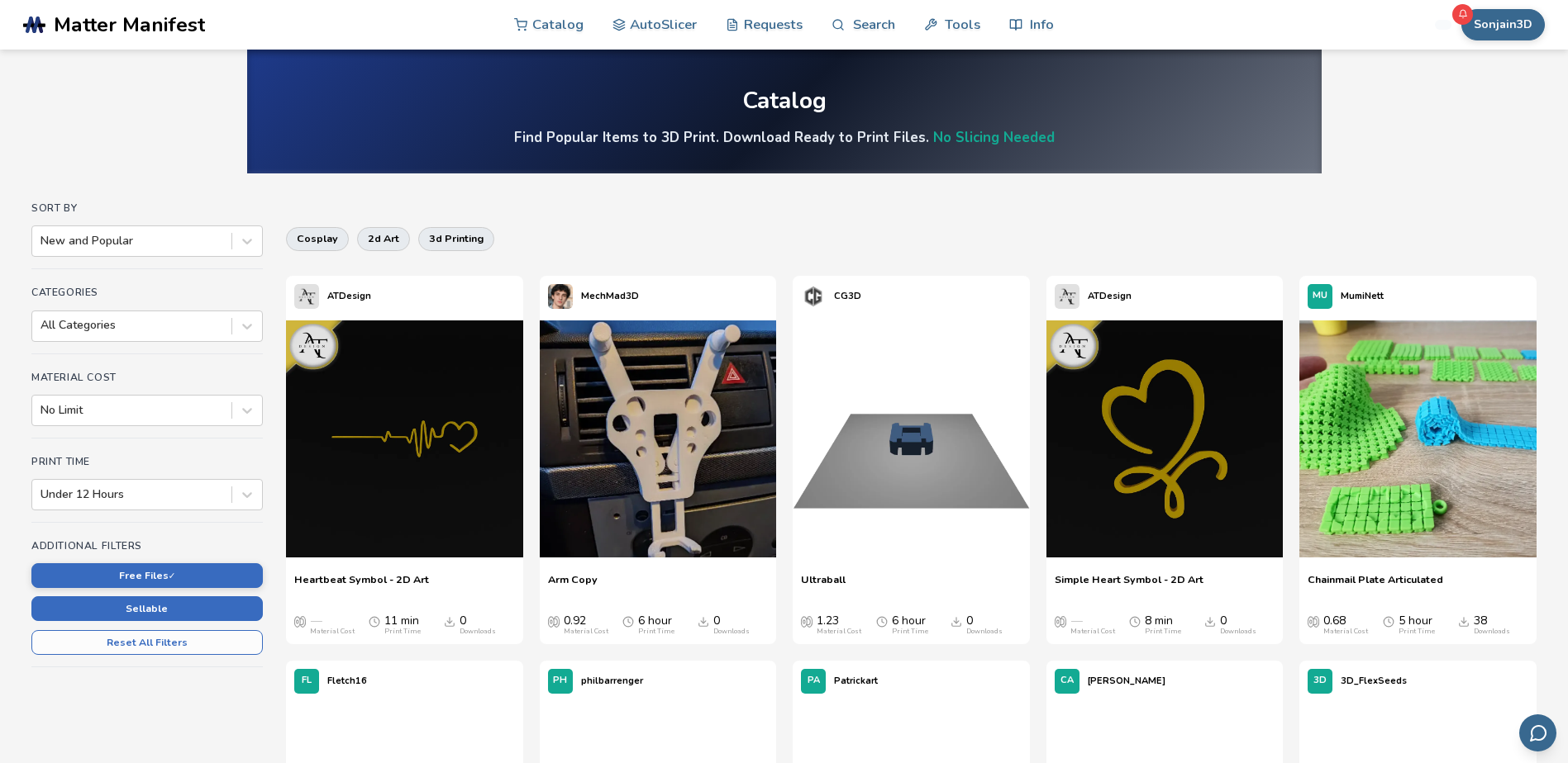
click at [214, 612] on button "Sellable" at bounding box center [147, 609] width 232 height 24
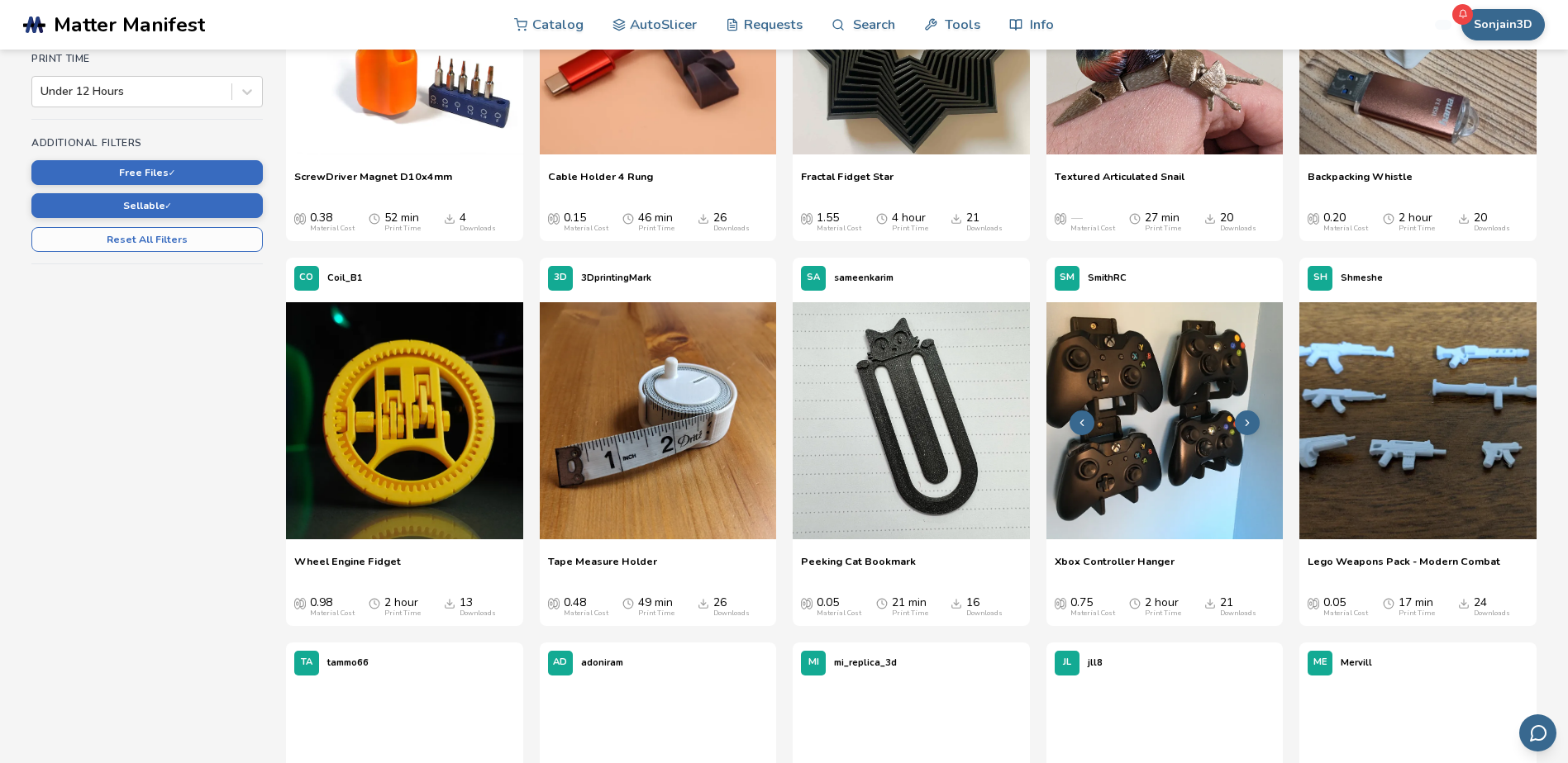
scroll to position [496, 0]
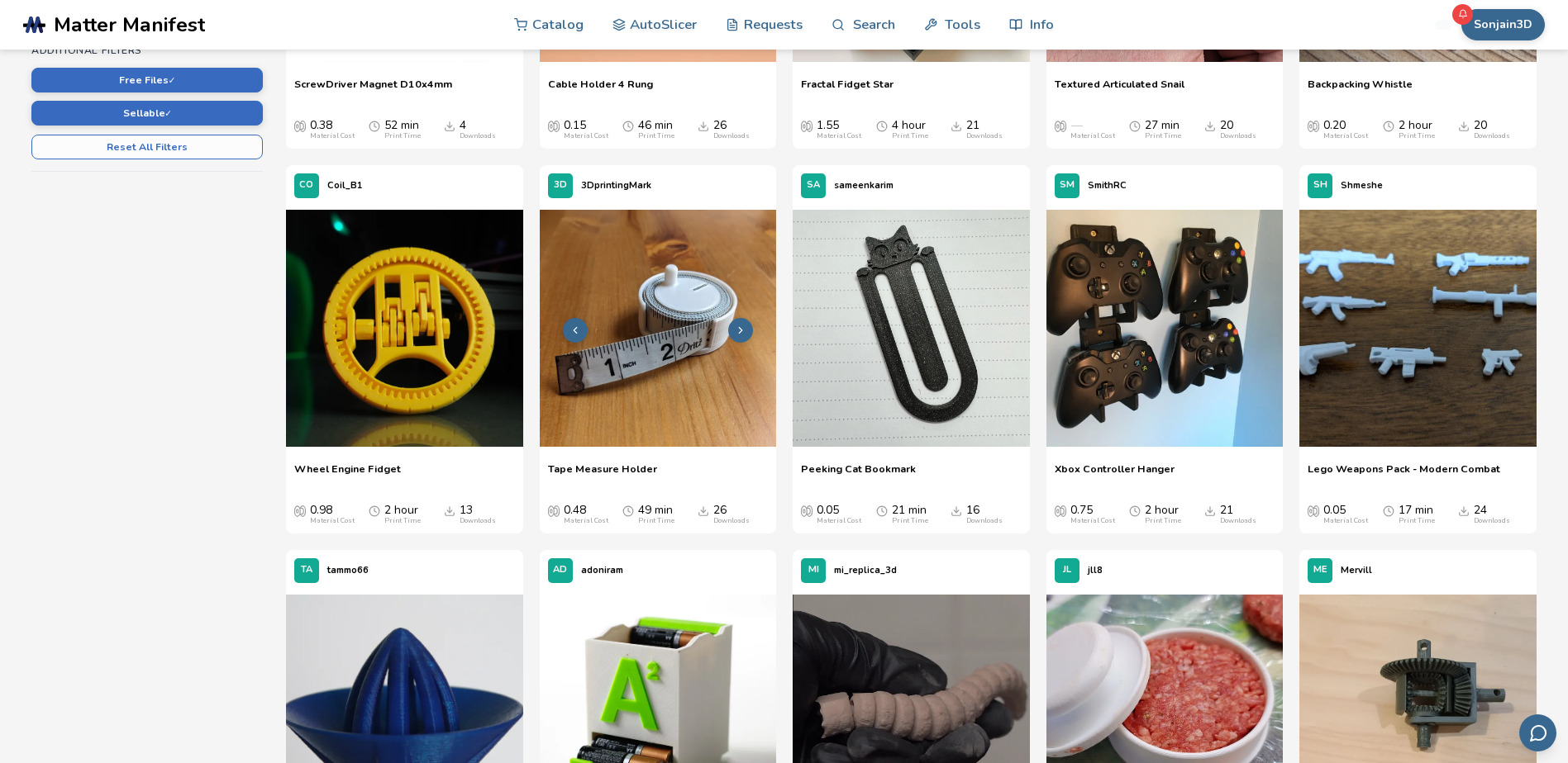
click at [745, 337] on button at bounding box center [741, 330] width 24 height 24
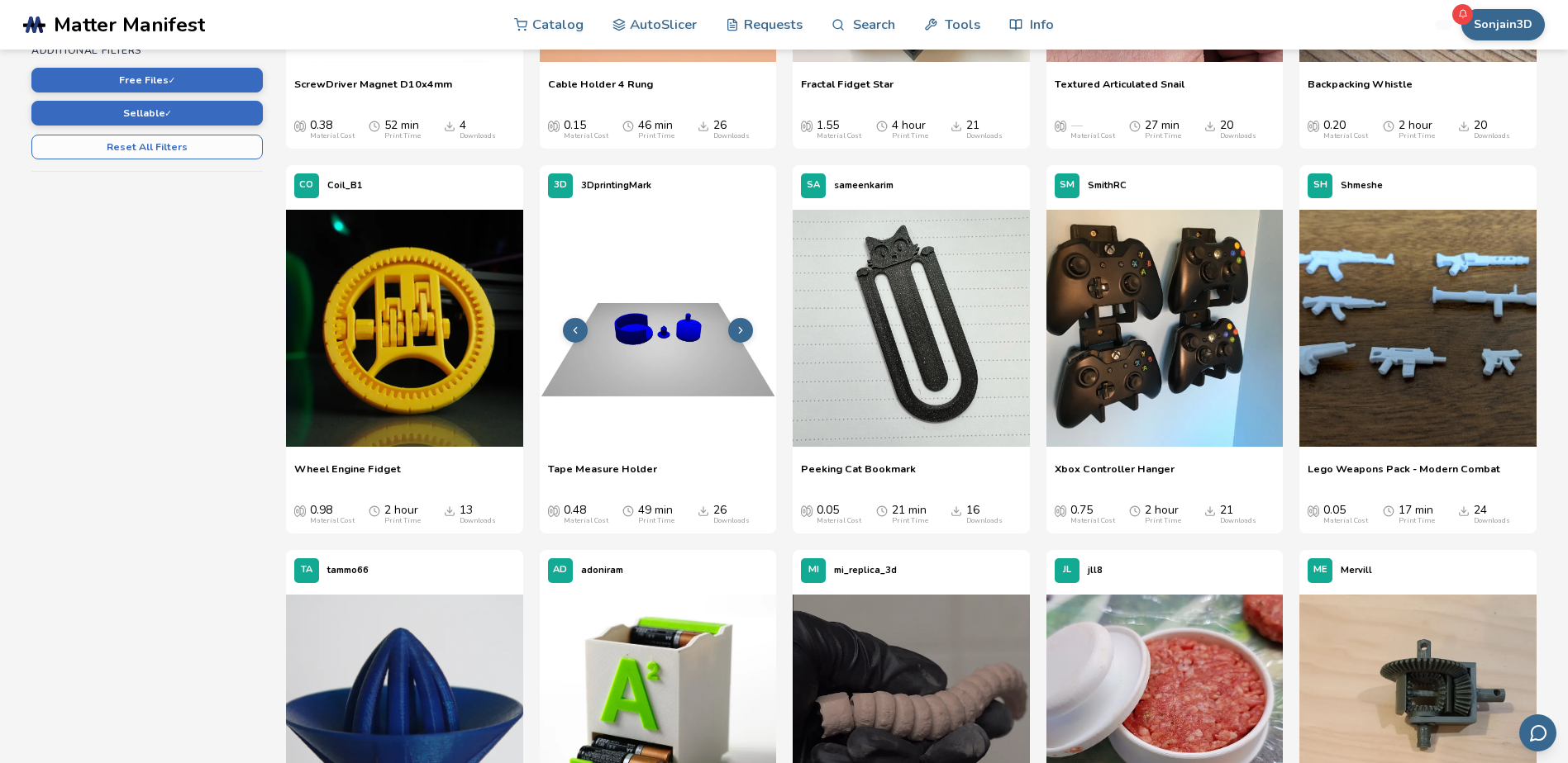
click at [741, 333] on icon at bounding box center [741, 330] width 11 height 11
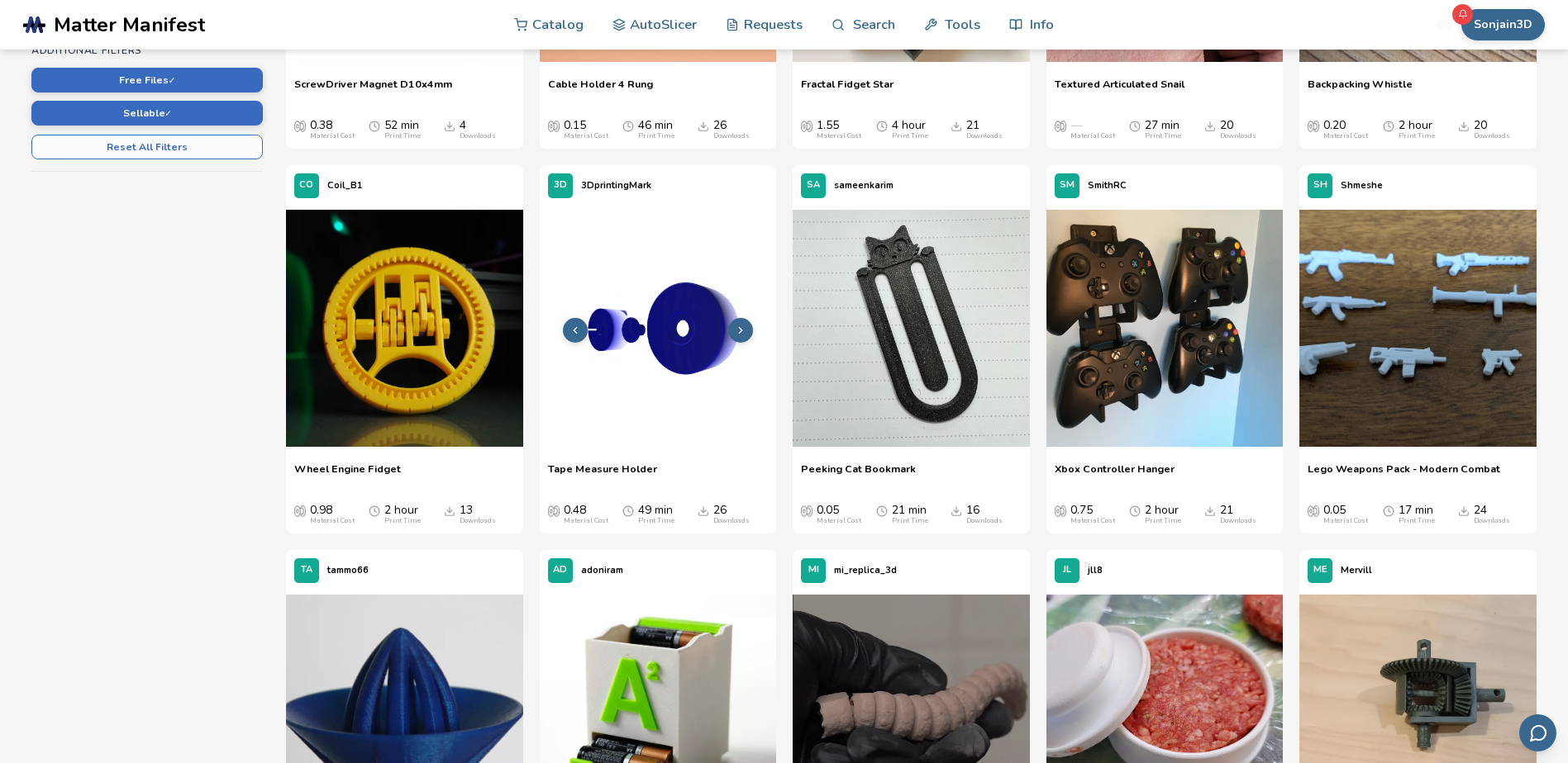
click at [741, 333] on icon at bounding box center [741, 330] width 11 height 11
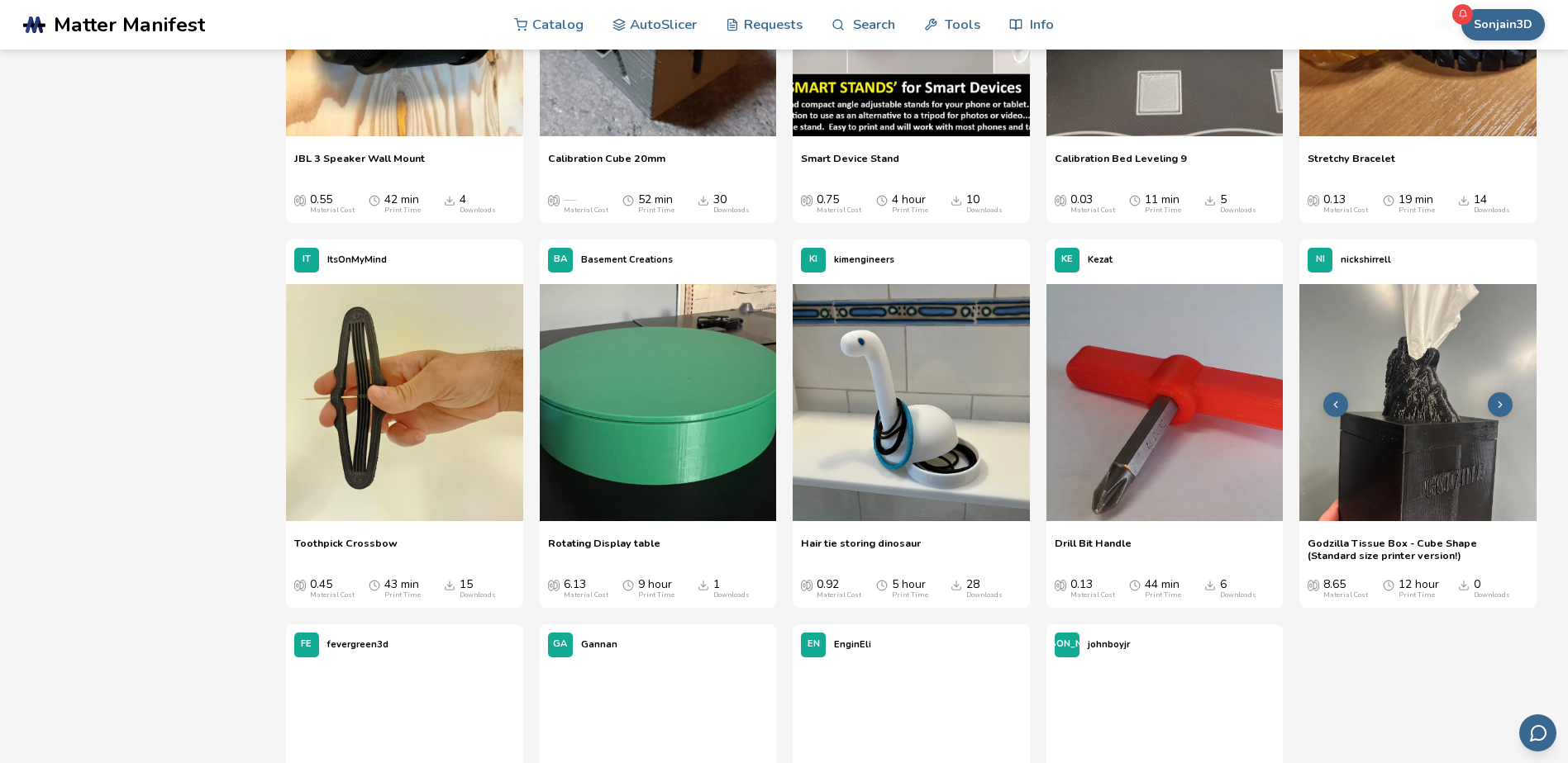
scroll to position [3139, 0]
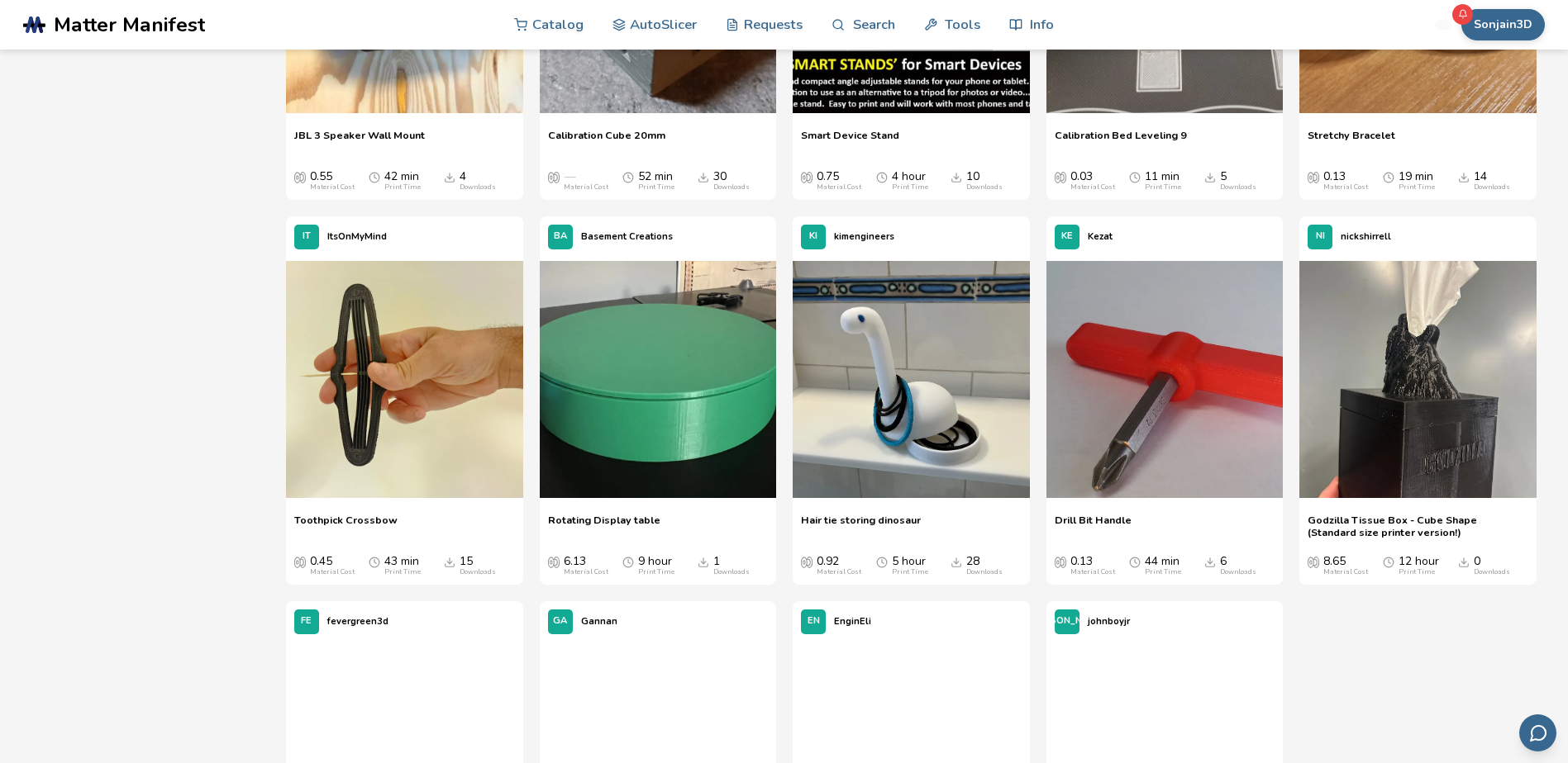
click at [879, 517] on span "Hair tie storing dinosaur" at bounding box center [860, 526] width 120 height 24
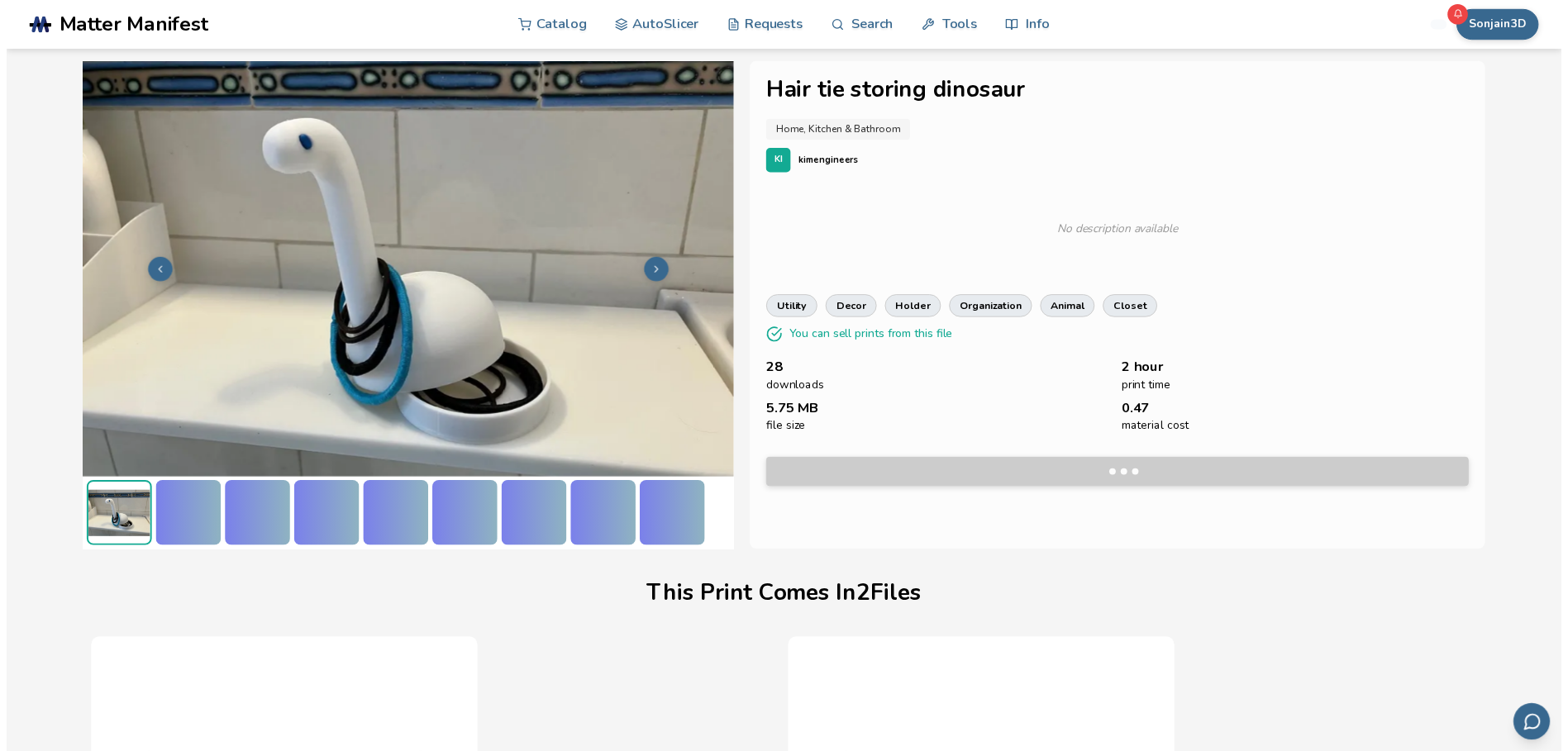
scroll to position [222, 7]
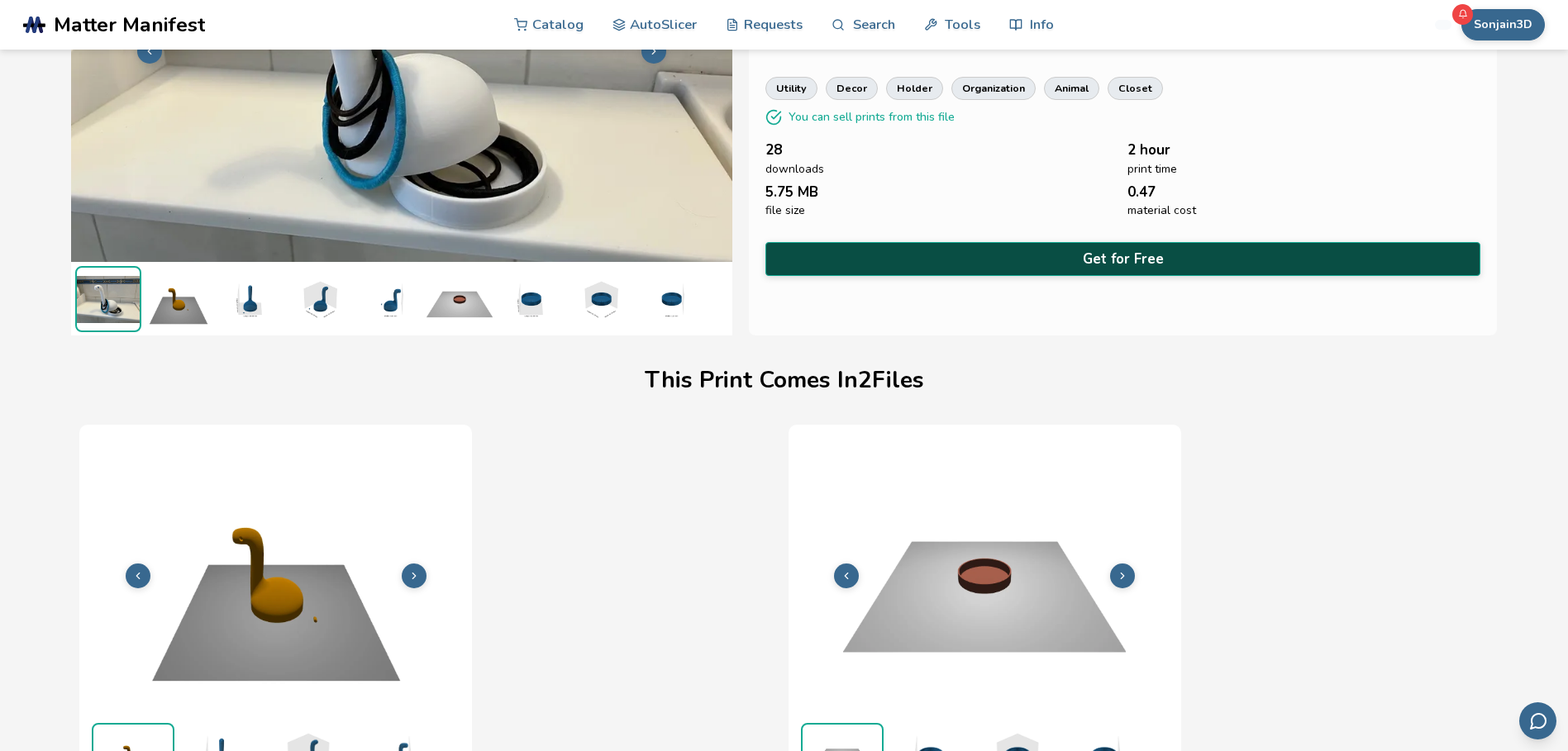
click at [1142, 252] on button "Get for Free" at bounding box center [1122, 259] width 714 height 34
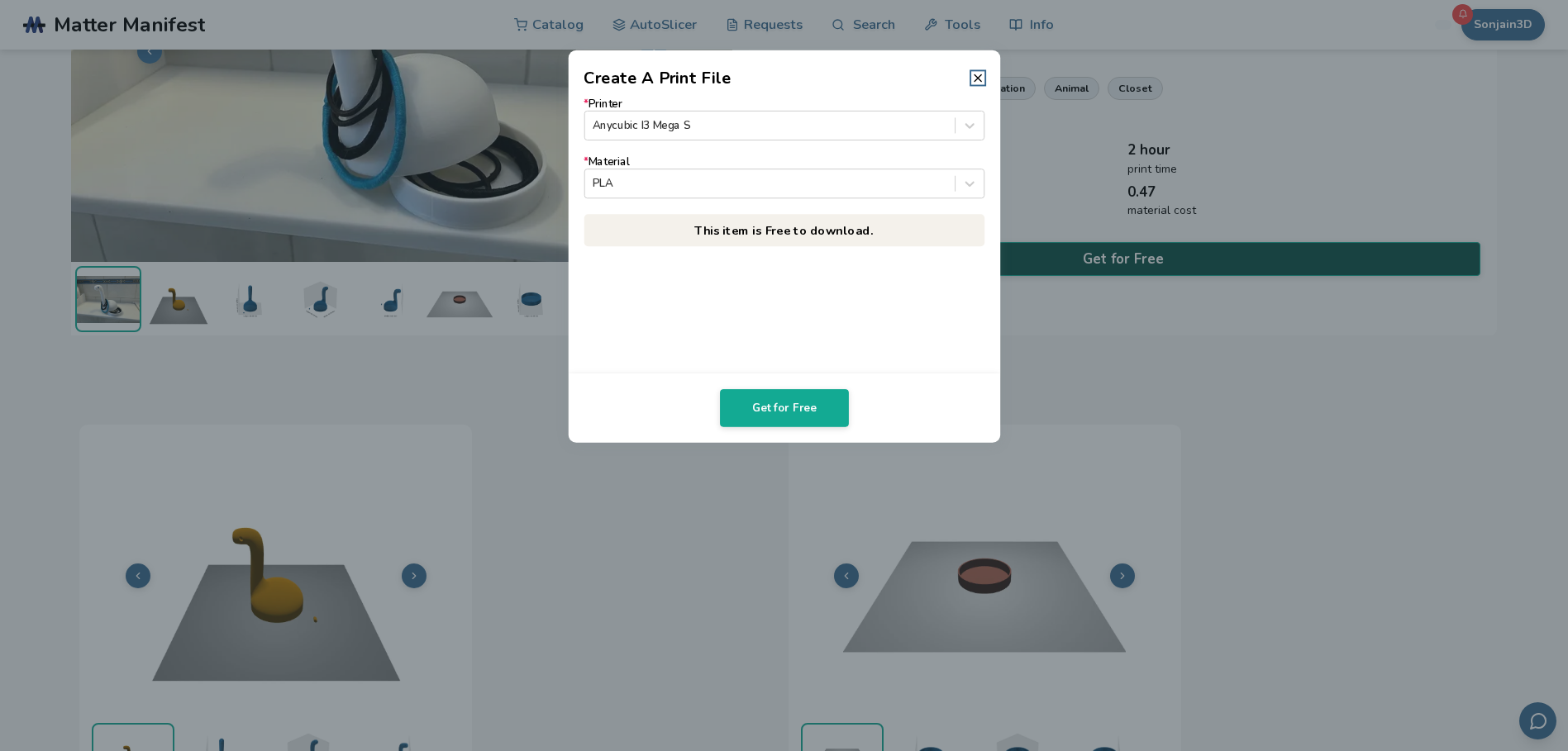
scroll to position [222, 0]
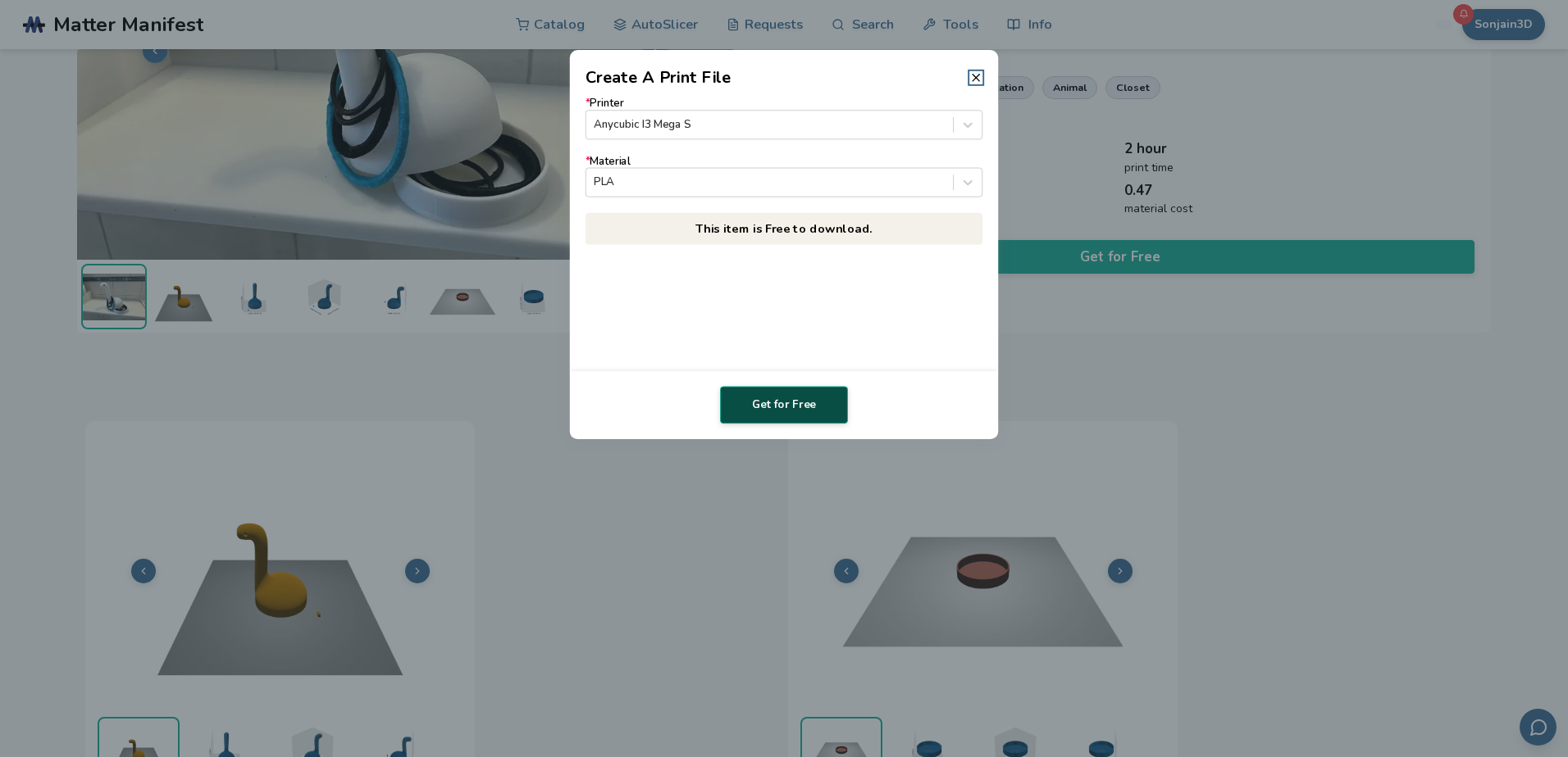
click at [798, 395] on button "Get for Free" at bounding box center [784, 405] width 128 height 37
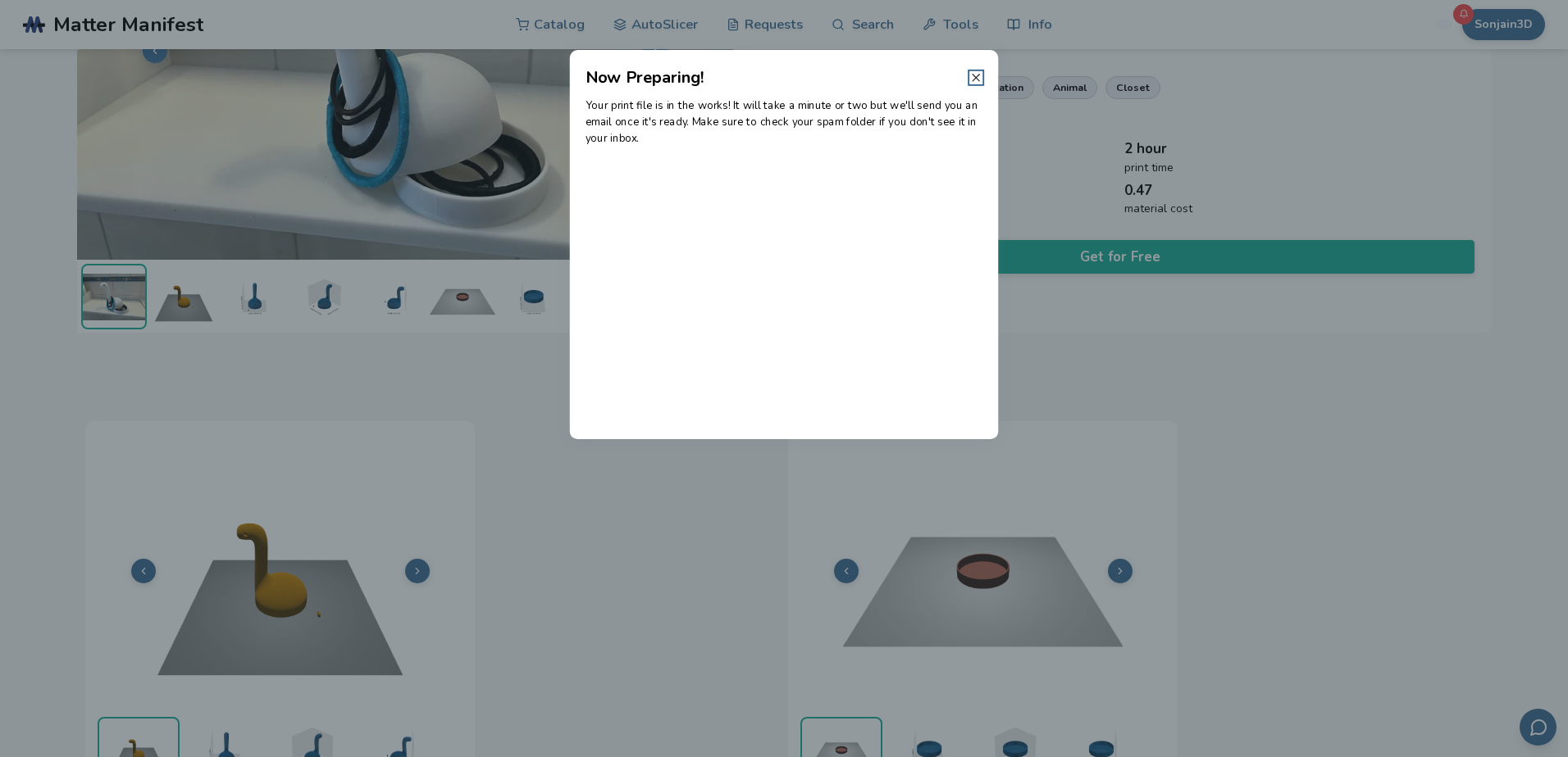
click at [978, 74] on icon at bounding box center [976, 77] width 13 height 13
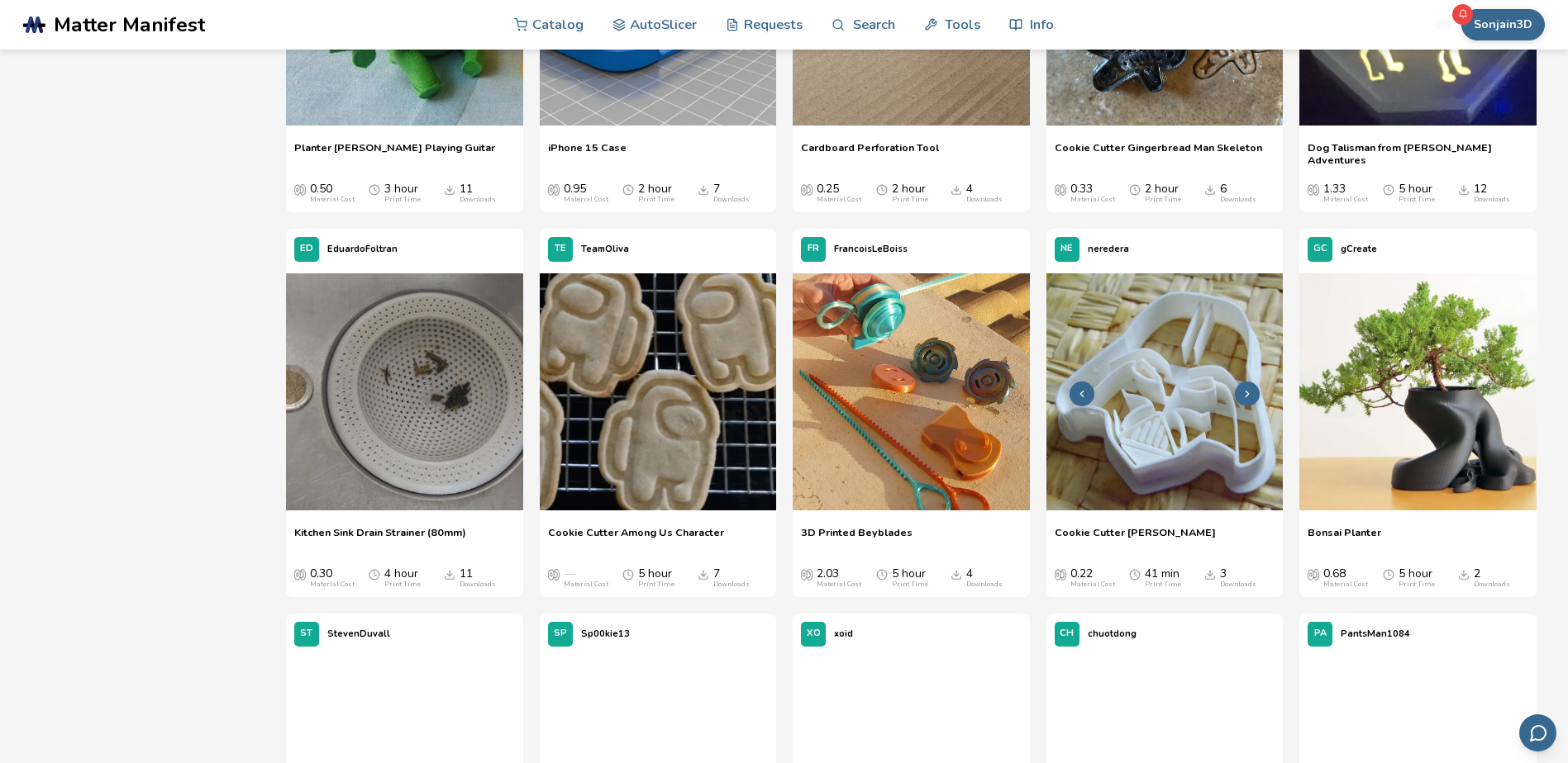
scroll to position [5850, 0]
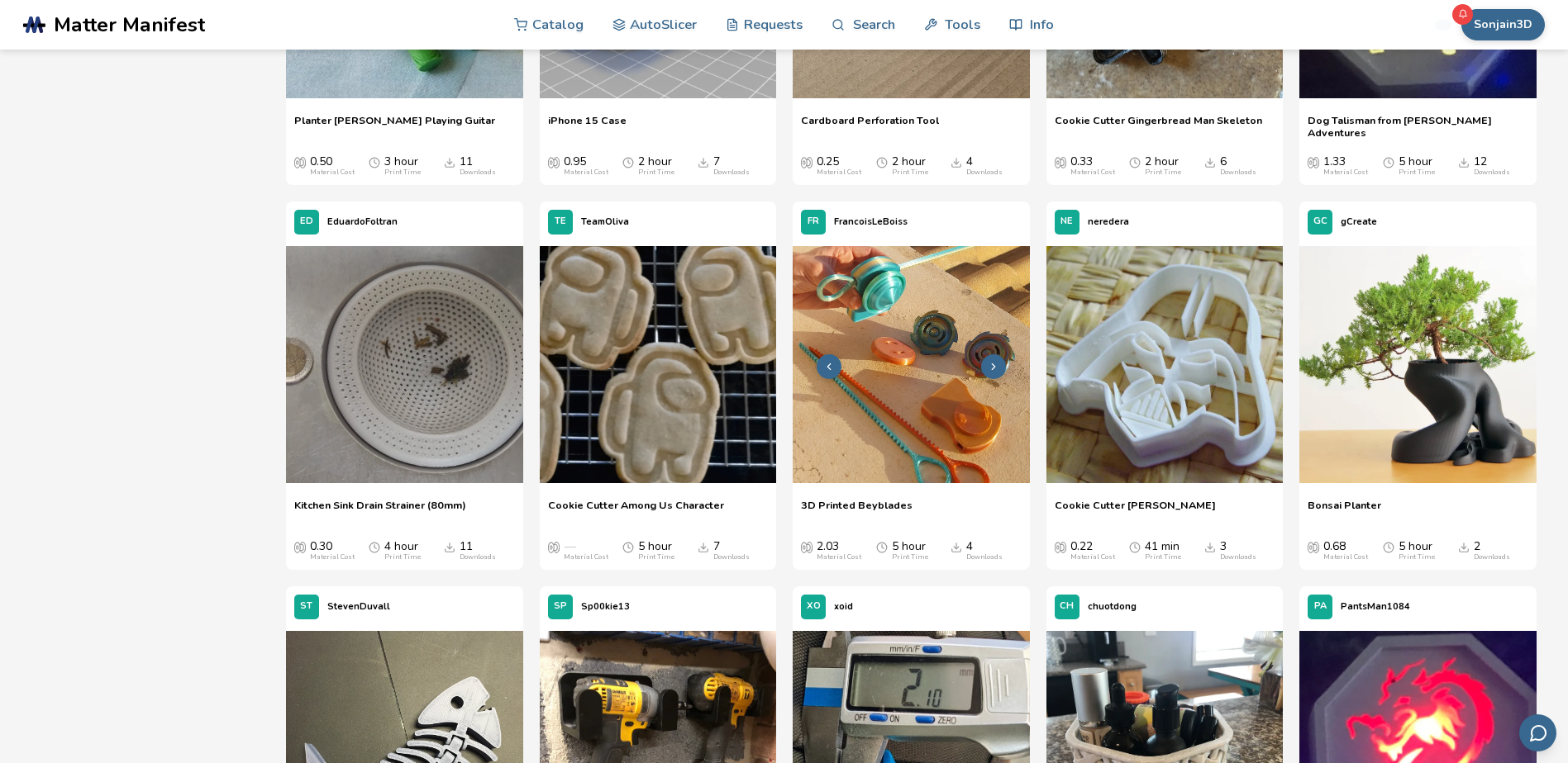
click at [940, 397] on img at bounding box center [911, 365] width 237 height 237
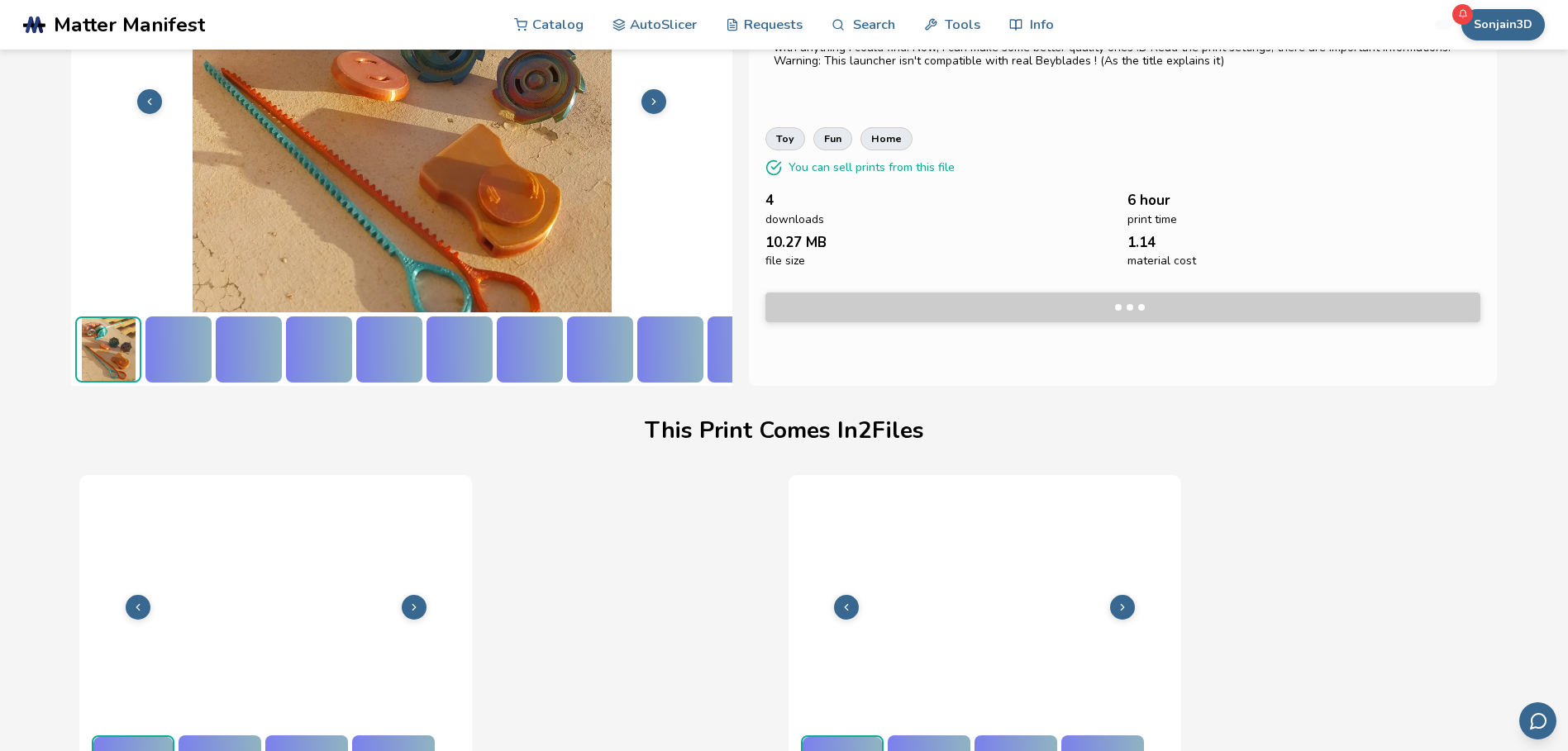
scroll to position [222, 7]
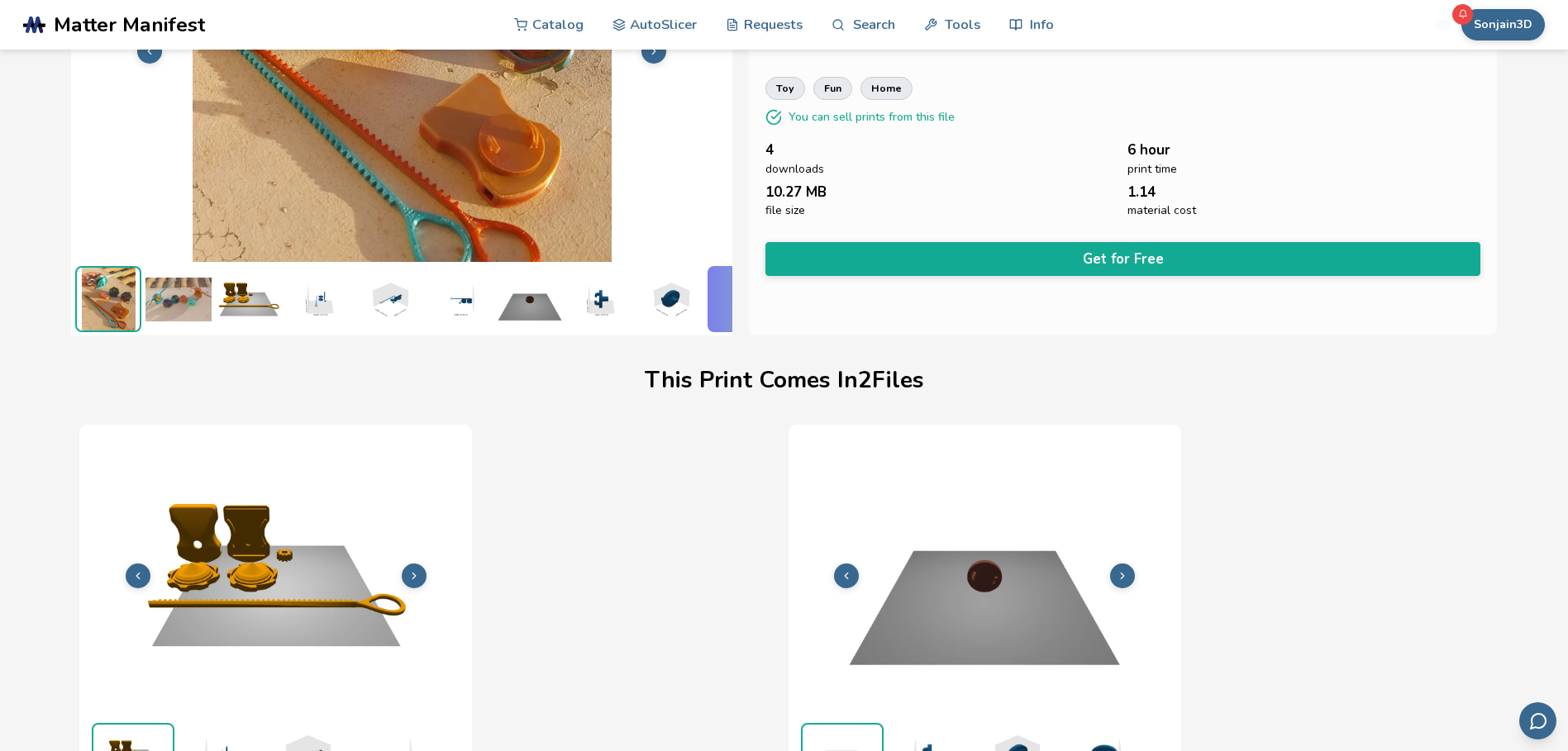
click at [200, 292] on img at bounding box center [179, 299] width 66 height 66
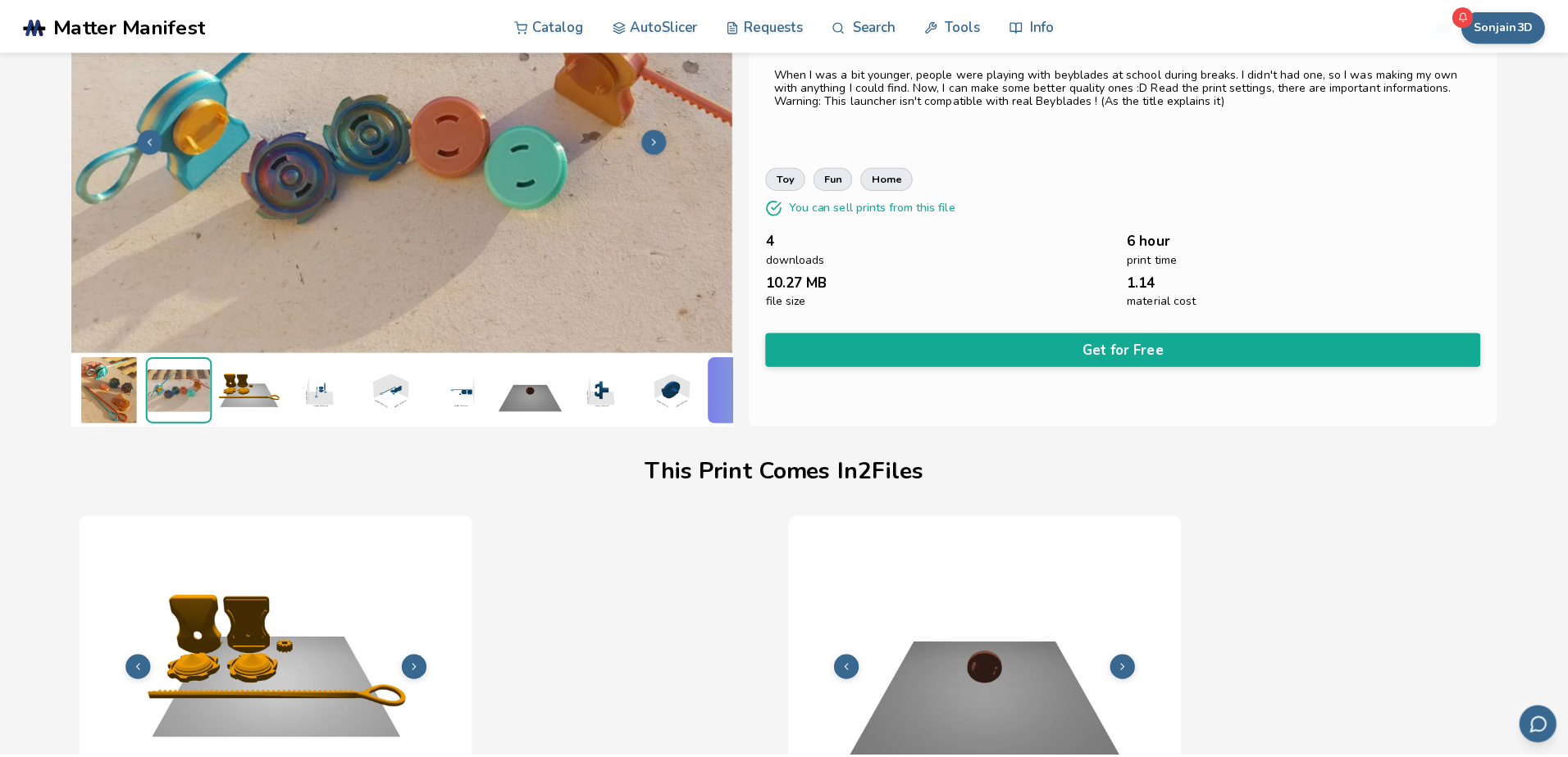
scroll to position [0, 0]
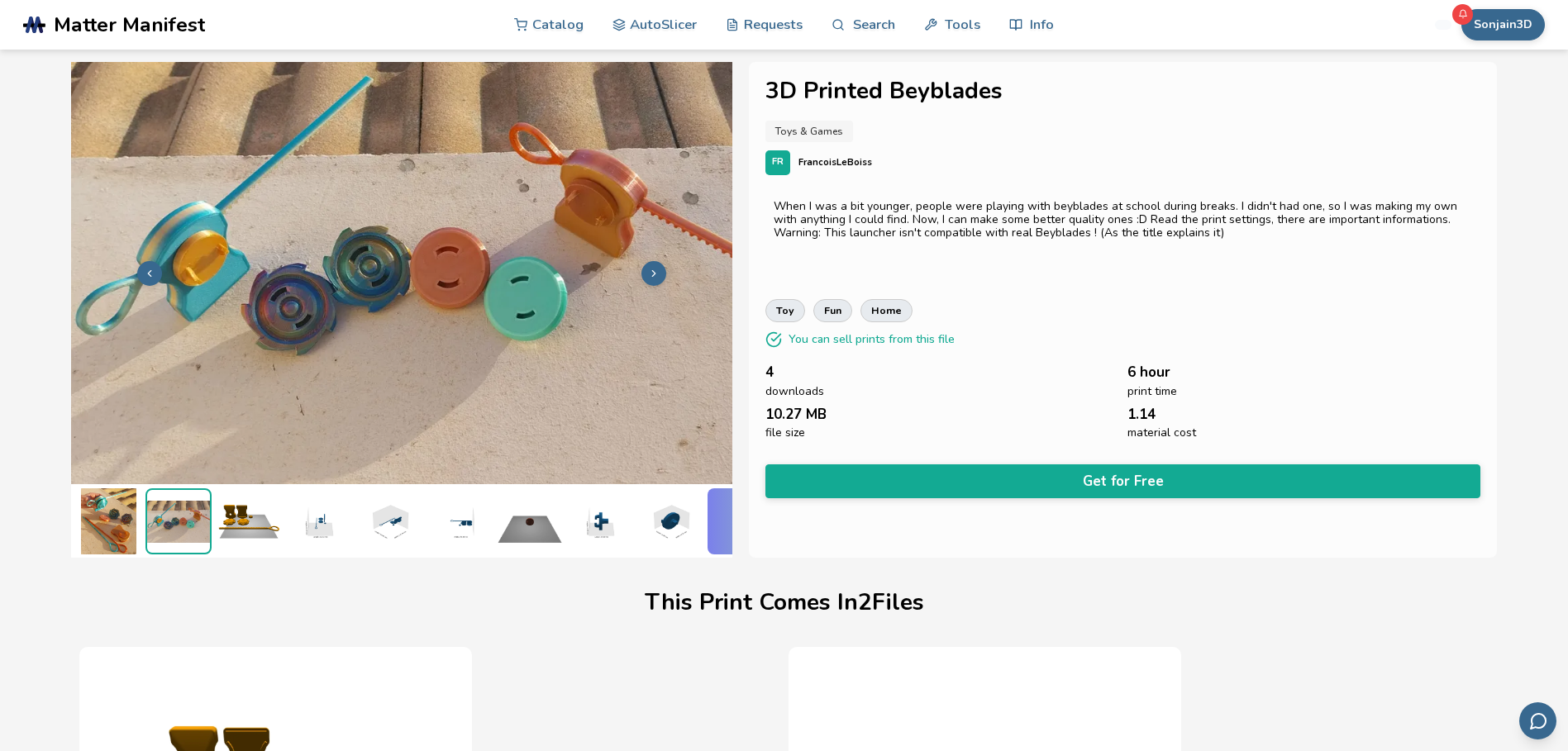
click at [658, 268] on icon at bounding box center [654, 274] width 11 height 11
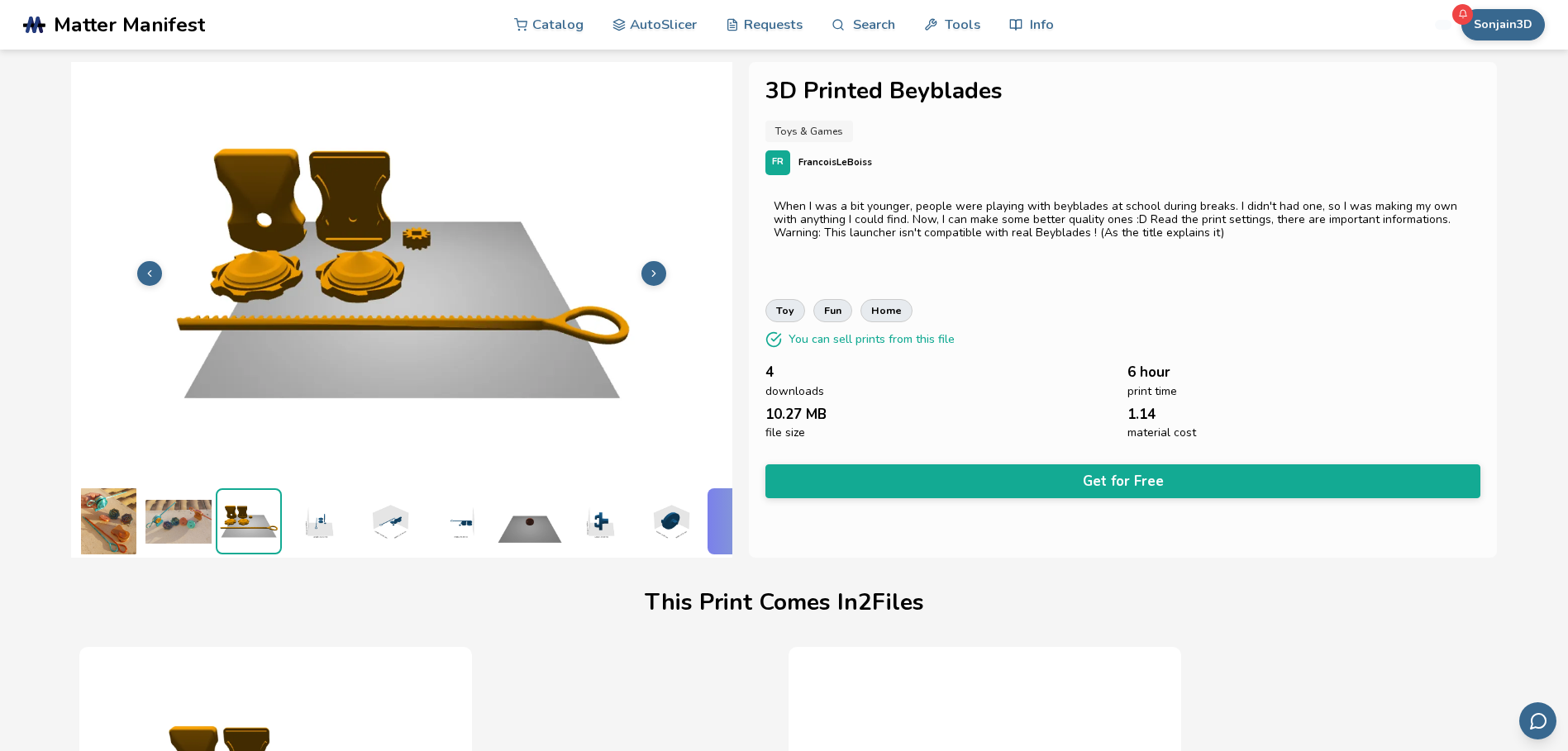
click at [601, 314] on img at bounding box center [402, 271] width 662 height 496
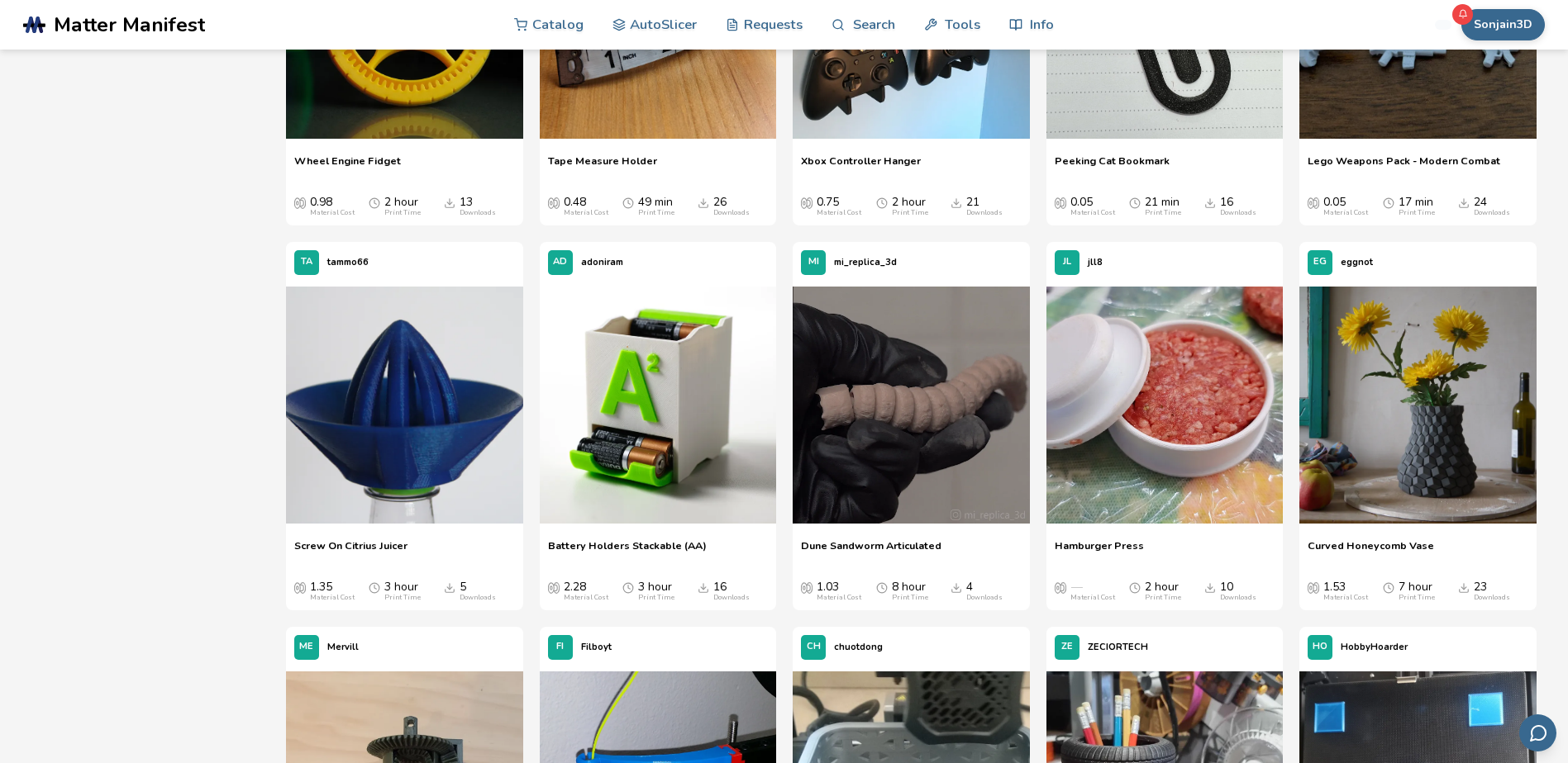
scroll to position [605, 0]
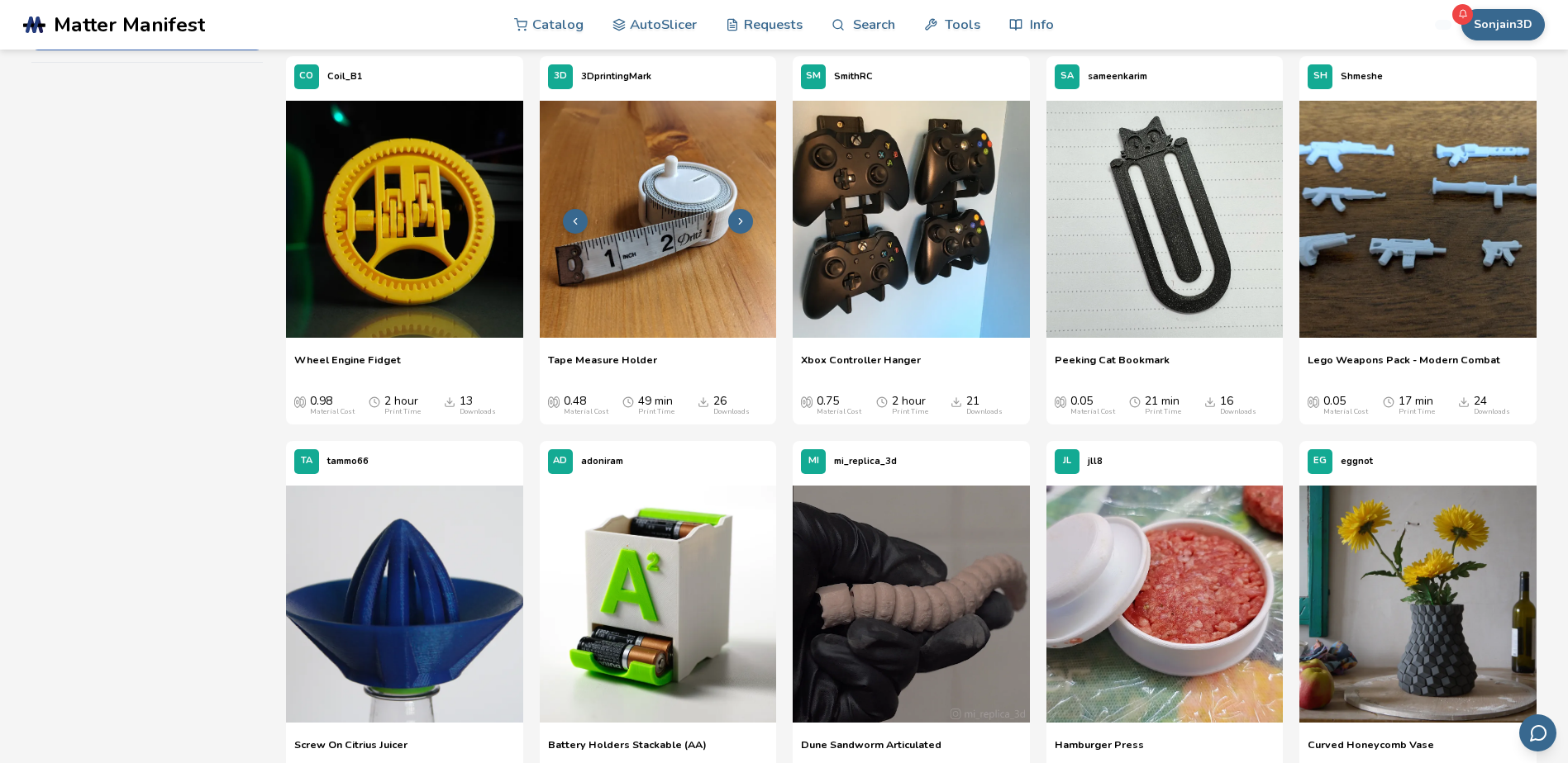
click at [680, 180] on img at bounding box center [658, 219] width 237 height 237
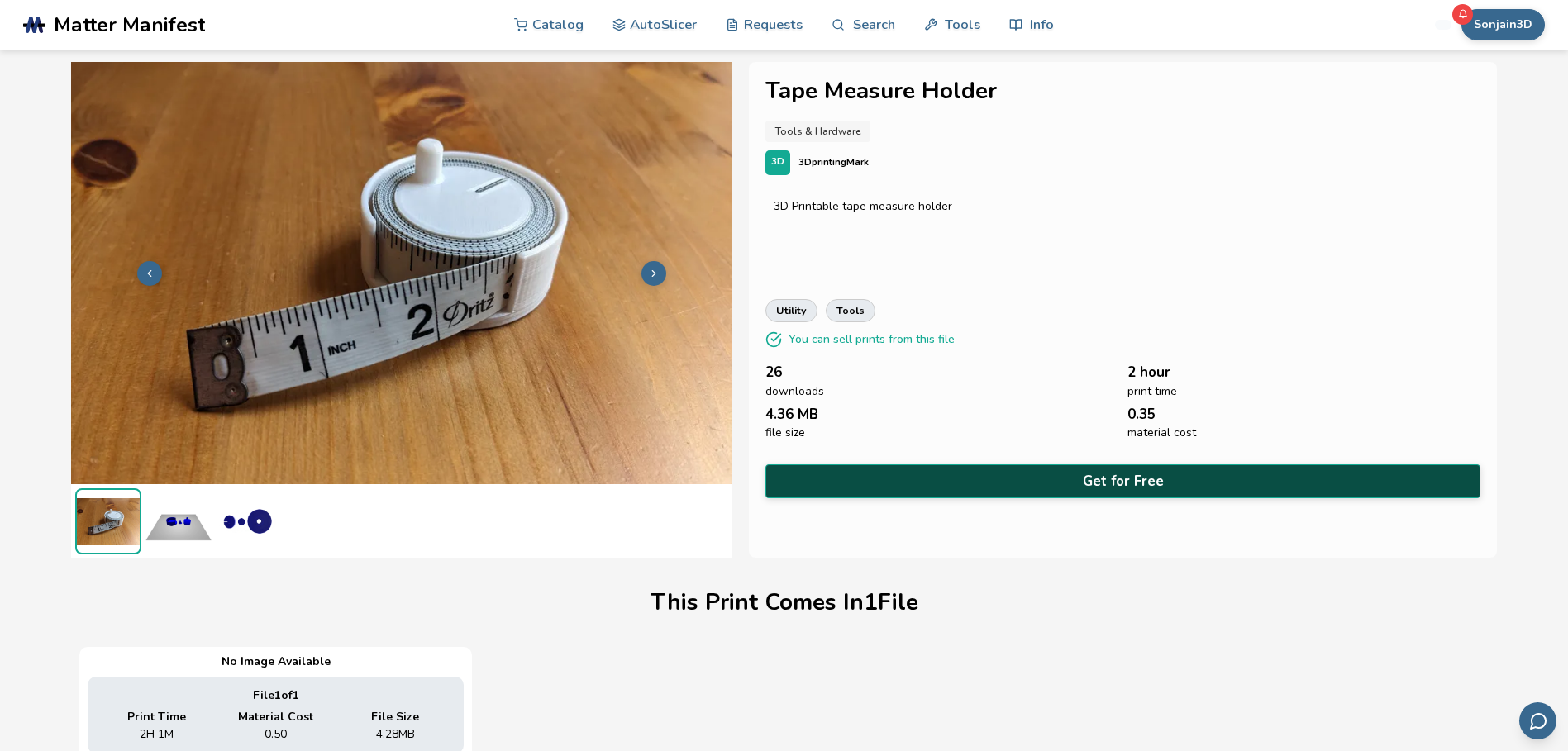
click at [1091, 471] on button "Get for Free" at bounding box center [1122, 482] width 714 height 34
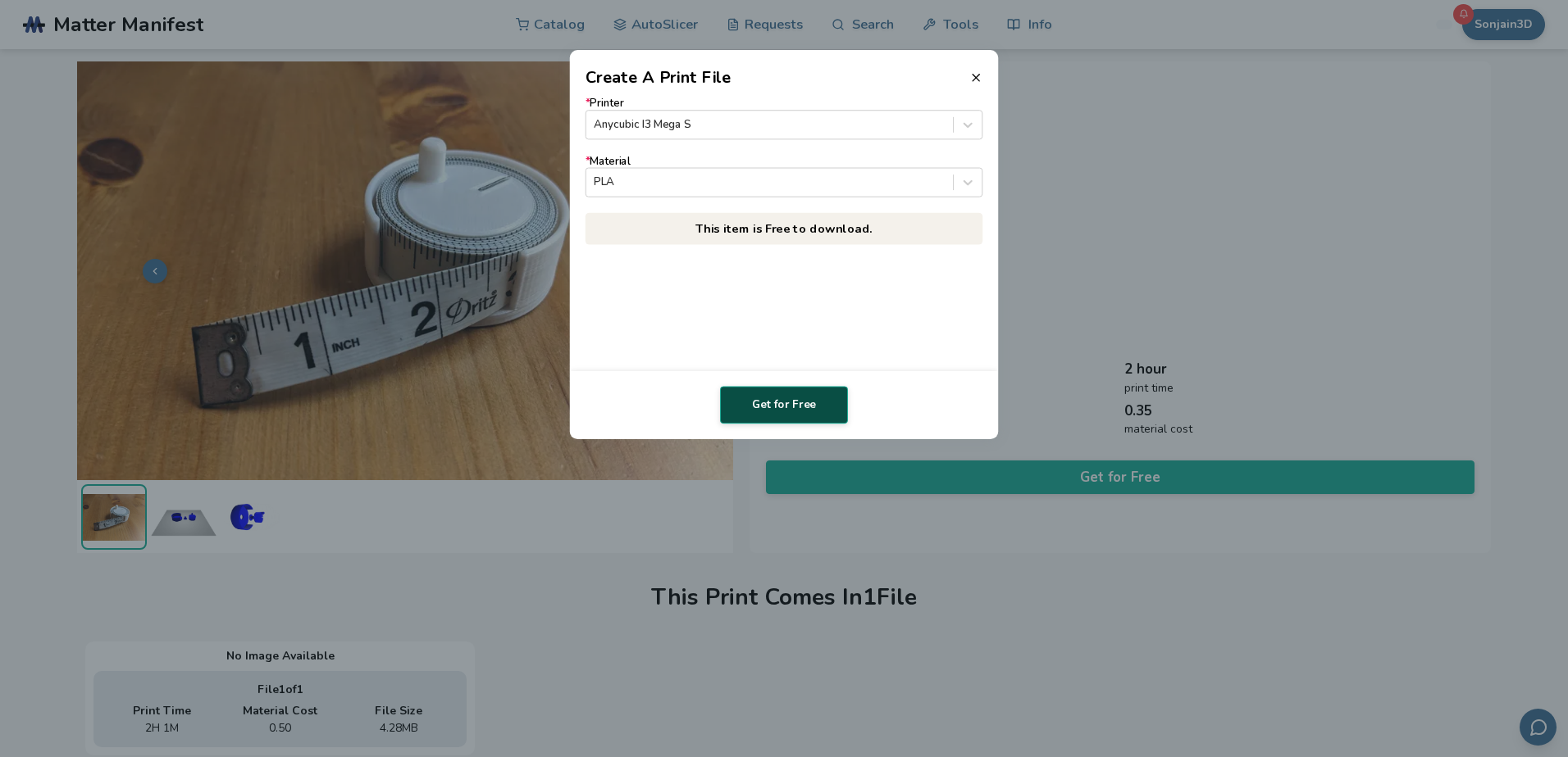
click at [777, 400] on button "Get for Free" at bounding box center [784, 405] width 128 height 37
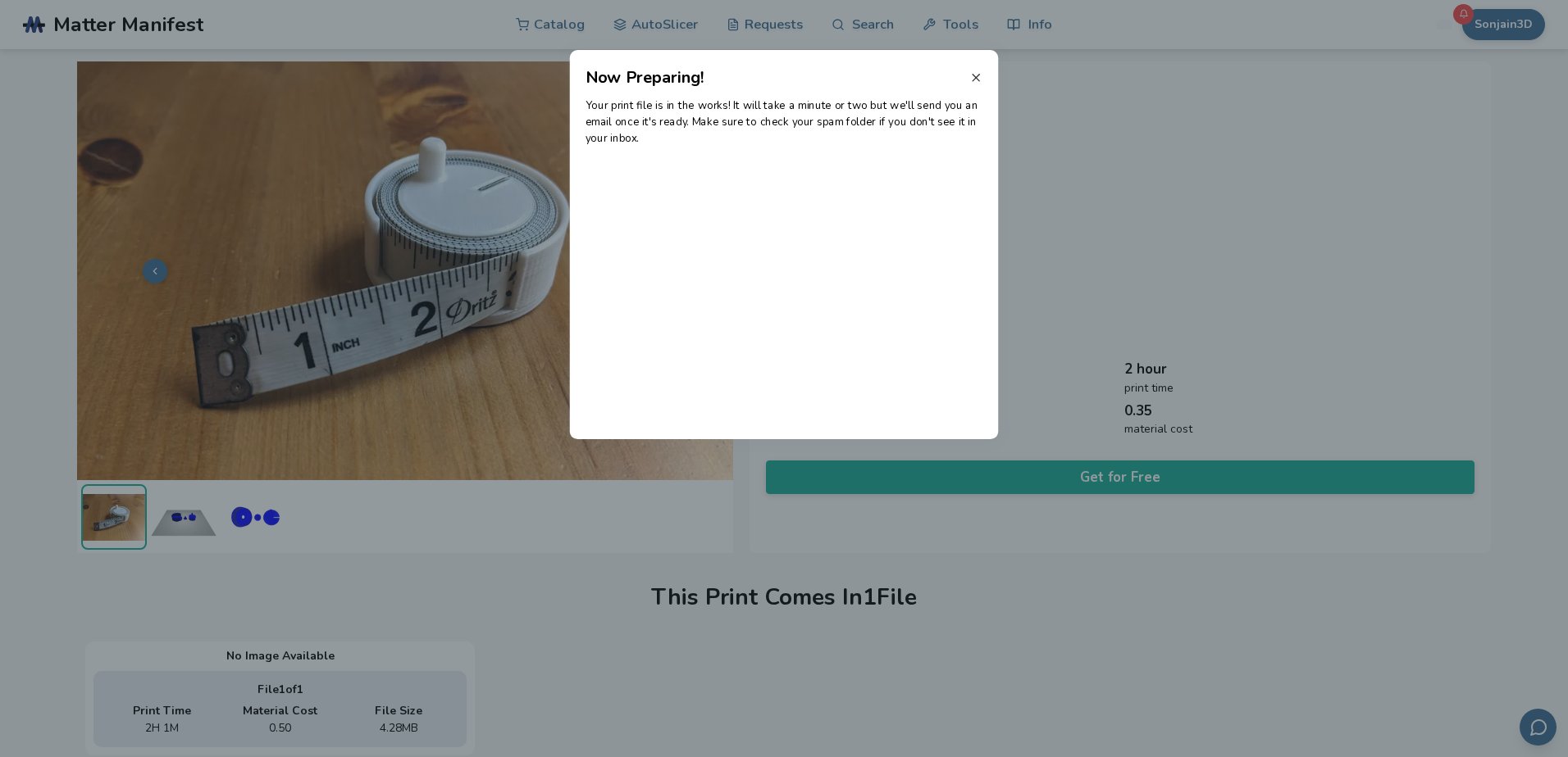
click at [975, 76] on icon at bounding box center [976, 77] width 13 height 13
